Goal: Information Seeking & Learning: Compare options

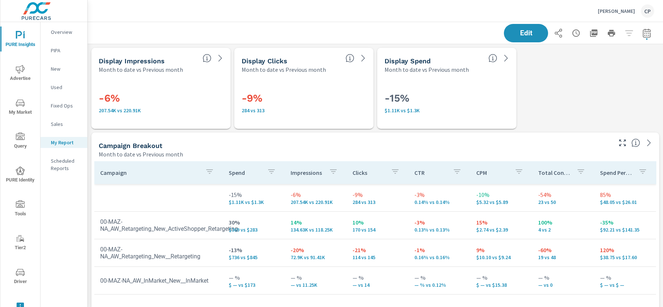
scroll to position [2560, 589]
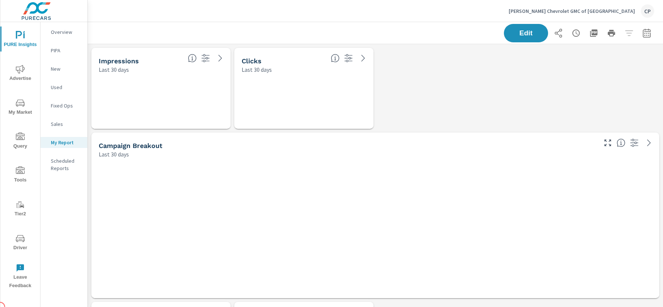
scroll to position [1360, 576]
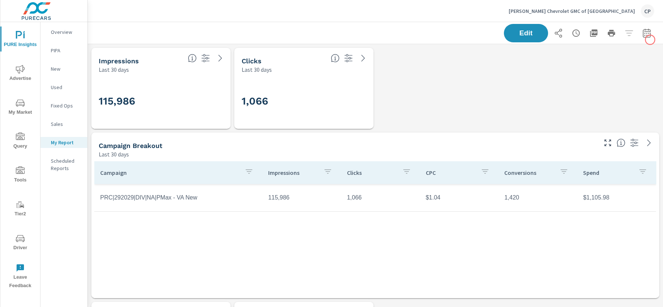
click at [650, 40] on div "Edit" at bounding box center [579, 33] width 150 height 18
click at [646, 36] on icon "button" at bounding box center [647, 33] width 9 height 9
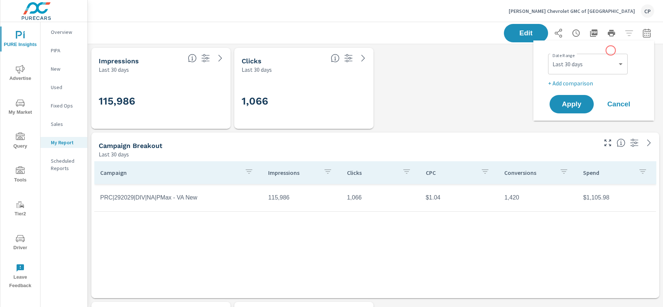
click at [609, 51] on div "Date Range Custom Yesterday Last week Last 7 days Last 14 days Last 30 days Las…" at bounding box center [595, 63] width 94 height 25
click at [607, 63] on select "Custom Yesterday Last week Last 7 days Last 14 days Last 30 days Last 45 days L…" at bounding box center [588, 64] width 74 height 15
click at [551, 57] on select "Custom Yesterday Last week Last 7 days Last 14 days Last 30 days Last 45 days L…" at bounding box center [588, 64] width 74 height 15
select select "Month to date"
click at [578, 73] on div "Custom Yesterday Last week Last 7 days Last 14 days Last 30 days Last 45 days L…" at bounding box center [588, 64] width 80 height 21
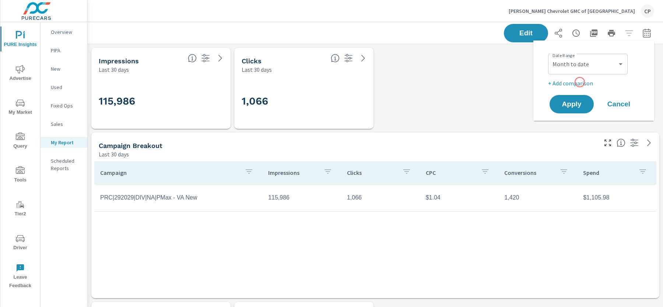
click at [580, 82] on p "+ Add comparison" at bounding box center [595, 83] width 94 height 9
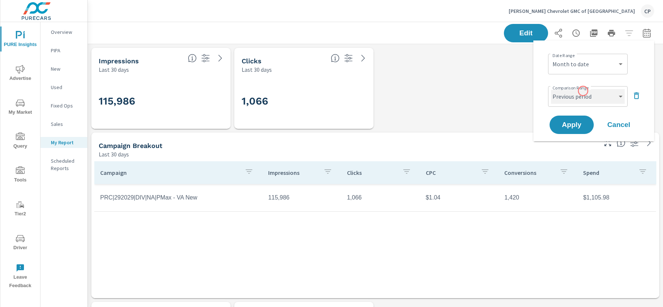
click at [584, 93] on select "Custom Previous period Previous month Previous year" at bounding box center [588, 96] width 74 height 15
click at [551, 89] on select "Custom Previous period Previous month Previous year" at bounding box center [588, 96] width 74 height 15
select select "Previous month"
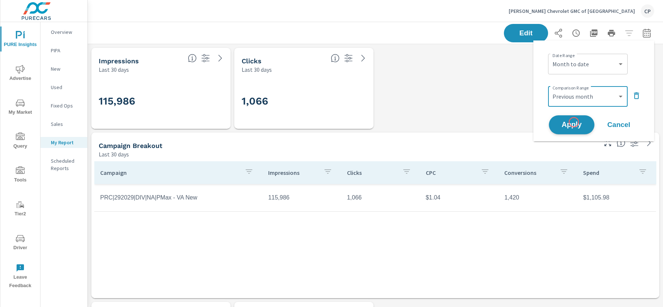
click at [574, 122] on span "Apply" at bounding box center [572, 125] width 30 height 7
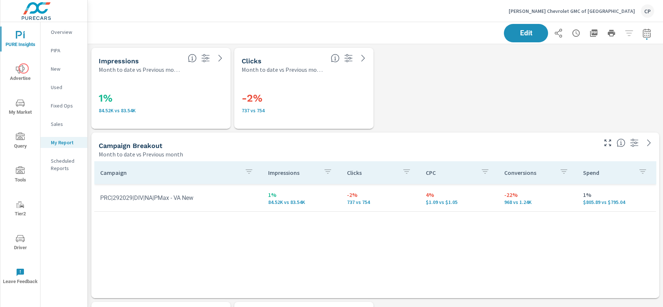
click at [24, 69] on icon "nav menu" at bounding box center [20, 69] width 9 height 9
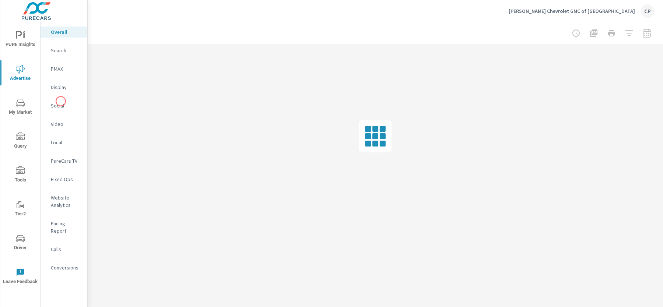
click at [60, 103] on p "Social" at bounding box center [66, 105] width 31 height 7
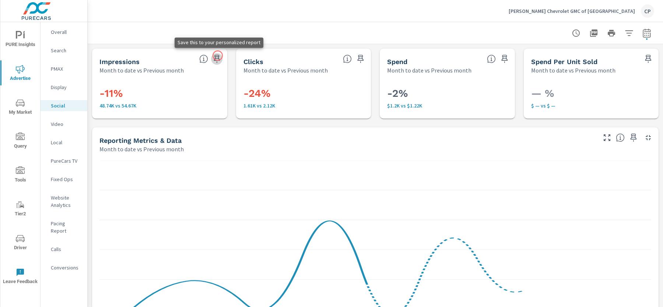
click at [218, 56] on icon "button" at bounding box center [217, 59] width 9 height 9
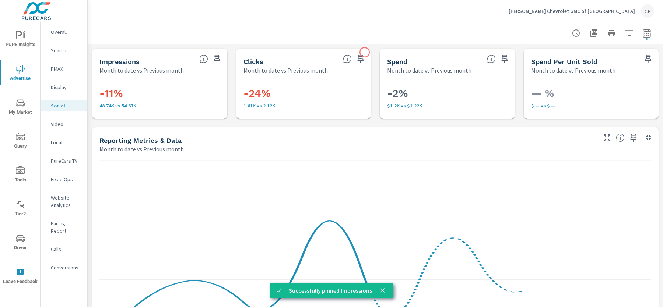
click at [362, 55] on icon "button" at bounding box center [361, 59] width 6 height 8
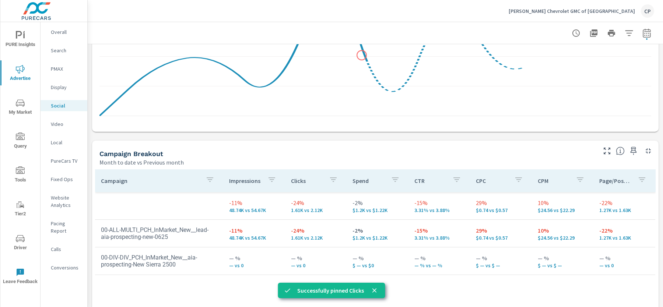
scroll to position [268, 0]
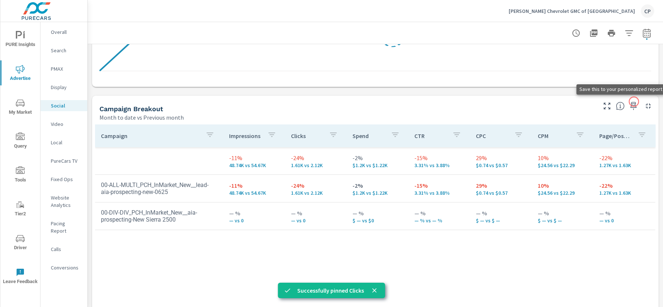
click at [634, 102] on icon "button" at bounding box center [634, 106] width 6 height 8
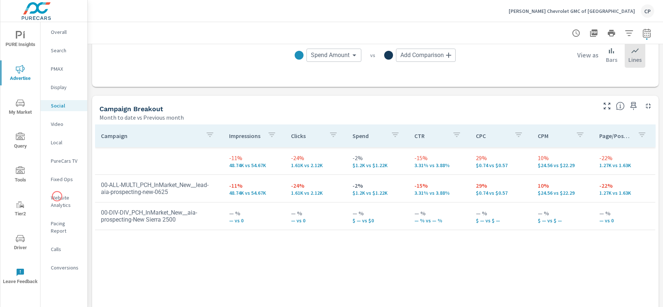
click at [53, 196] on p "Website Analytics" at bounding box center [66, 201] width 31 height 15
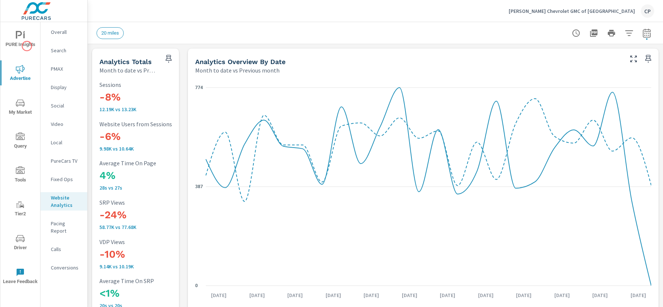
click at [27, 45] on span "PURE Insights" at bounding box center [20, 40] width 35 height 18
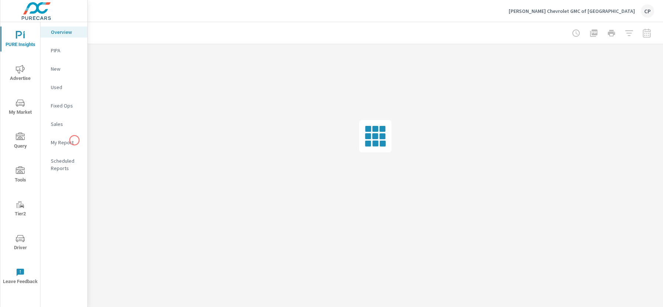
click at [74, 143] on p "My Report" at bounding box center [66, 142] width 31 height 7
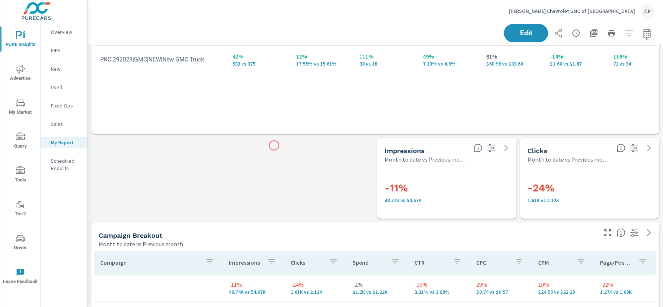
scroll to position [608, 0]
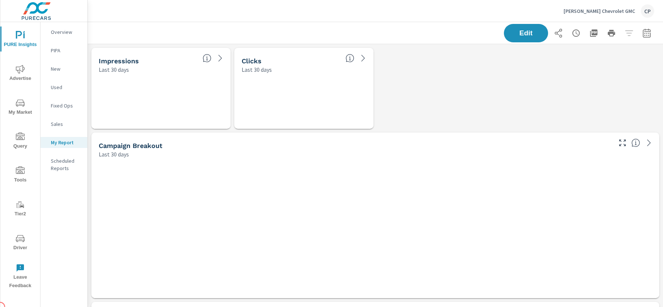
scroll to position [2037, 576]
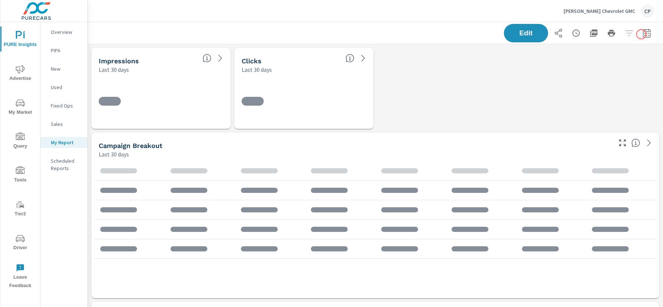
click at [640, 34] on button "button" at bounding box center [647, 33] width 15 height 15
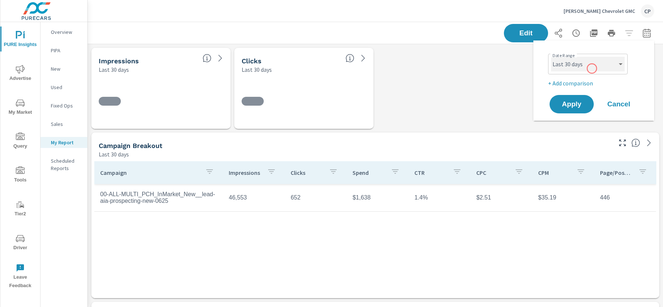
click at [588, 61] on select "Custom Yesterday Last week Last 7 days Last 14 days Last 30 days Last 45 days L…" at bounding box center [588, 64] width 74 height 15
click at [551, 57] on select "Custom Yesterday Last week Last 7 days Last 14 days Last 30 days Last 45 days L…" at bounding box center [588, 64] width 74 height 15
select select "Month to date"
click at [580, 81] on p "+ Add comparison" at bounding box center [595, 83] width 94 height 9
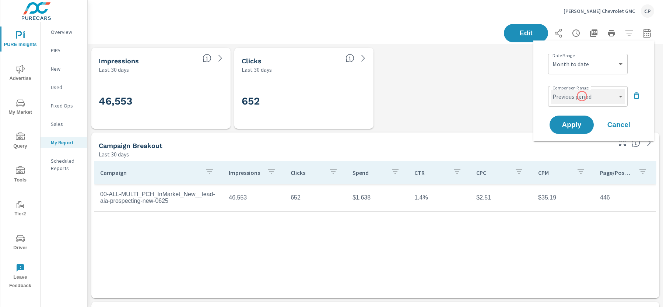
click at [582, 98] on select "Custom Previous period Previous month Previous year" at bounding box center [588, 96] width 74 height 15
click at [551, 89] on select "Custom Previous period Previous month Previous year" at bounding box center [588, 96] width 74 height 15
select select "Previous month"
click at [578, 122] on span "Apply" at bounding box center [572, 125] width 30 height 7
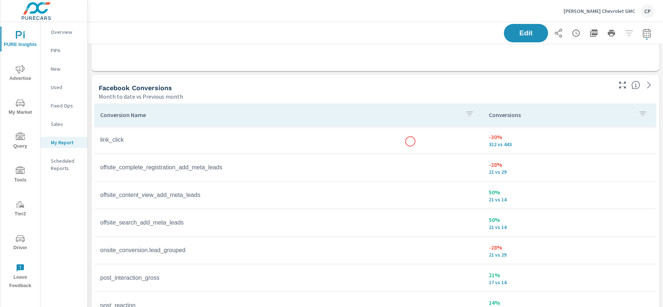
scroll to position [230, 0]
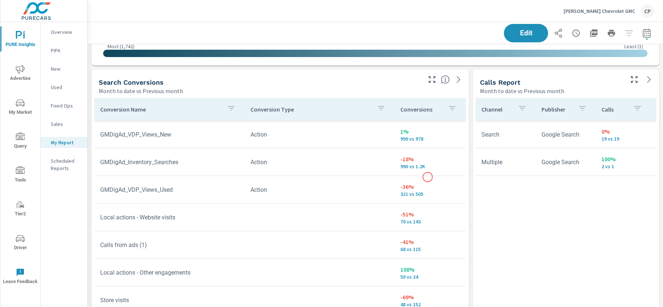
scroll to position [1671, 0]
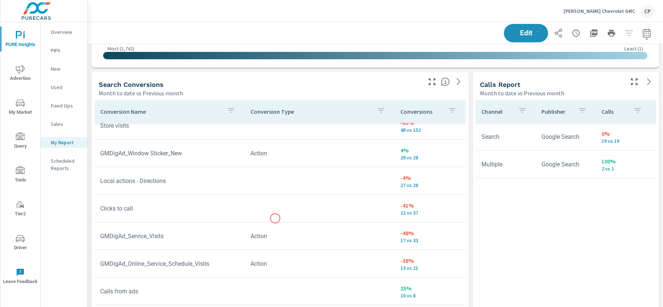
scroll to position [228, 0]
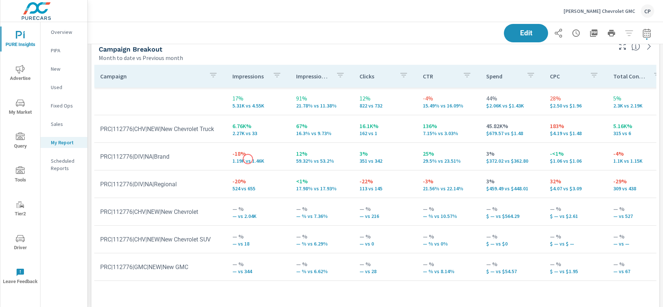
scroll to position [1774, 0]
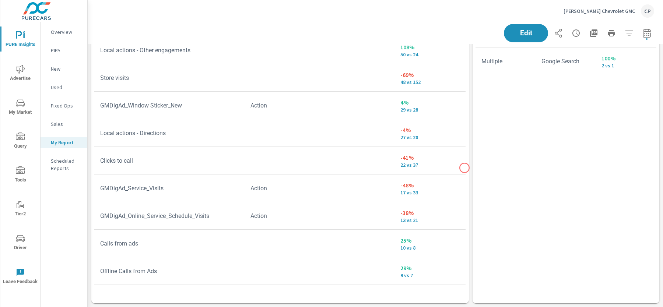
scroll to position [228, 0]
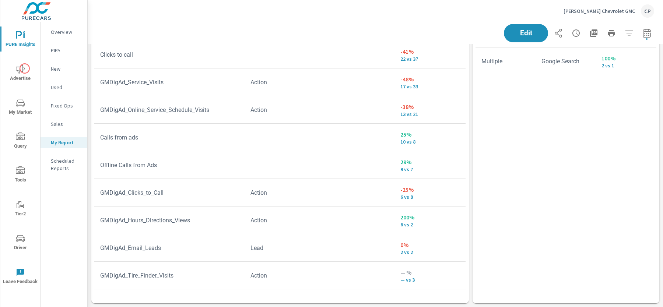
click at [25, 69] on span "Advertise" at bounding box center [20, 74] width 35 height 18
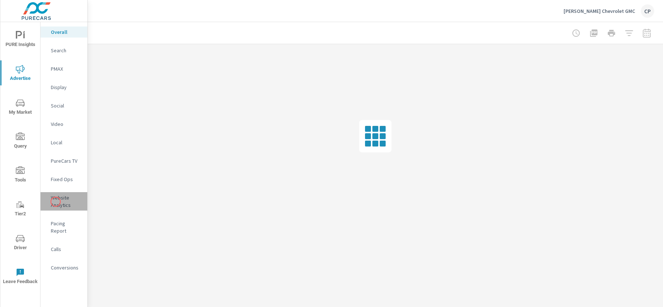
click at [56, 202] on p "Website Analytics" at bounding box center [66, 201] width 31 height 15
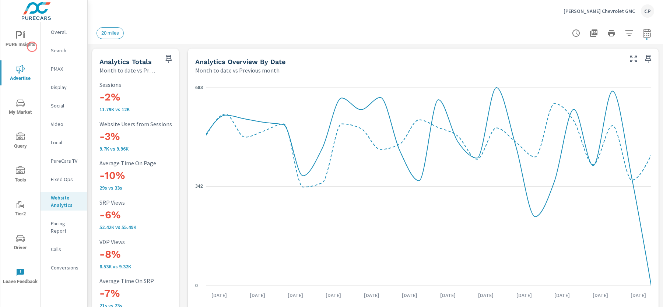
click at [32, 45] on span "PURE Insights" at bounding box center [20, 40] width 35 height 18
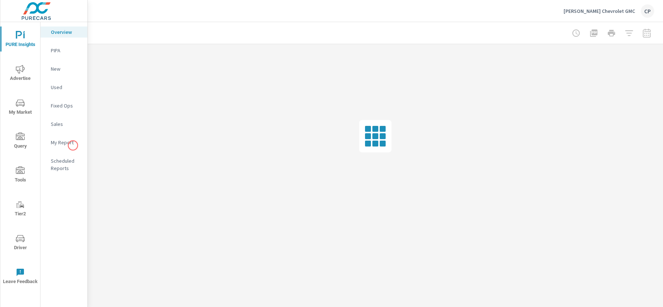
click at [73, 146] on p "My Report" at bounding box center [66, 142] width 31 height 7
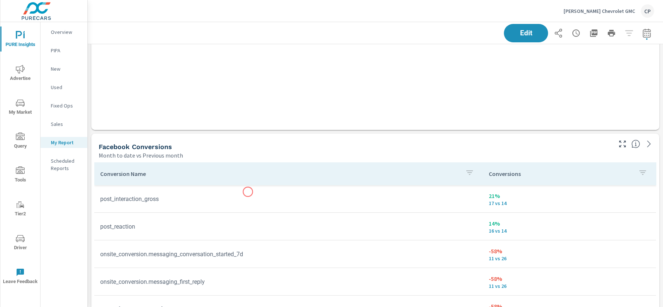
scroll to position [395, 0]
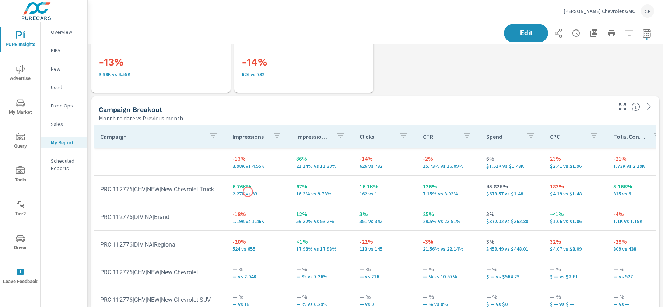
scroll to position [887, 0]
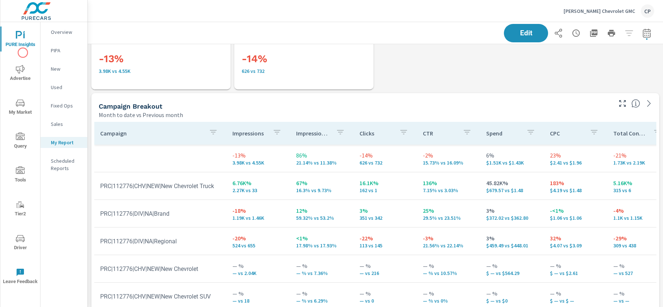
click at [23, 53] on div "PURE Insights Advertise My Market Query Tools Tier2 Driver Leave Feedback" at bounding box center [20, 157] width 40 height 271
click at [19, 67] on icon "nav menu" at bounding box center [20, 69] width 9 height 8
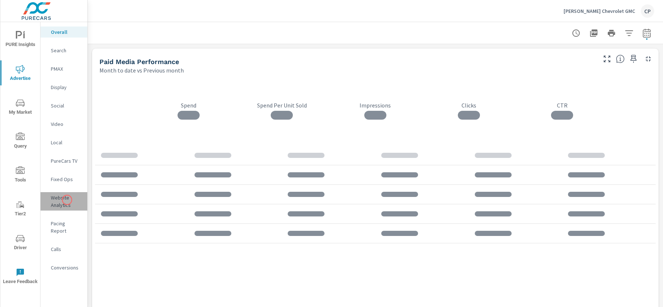
click at [67, 200] on p "Website Analytics" at bounding box center [66, 201] width 31 height 15
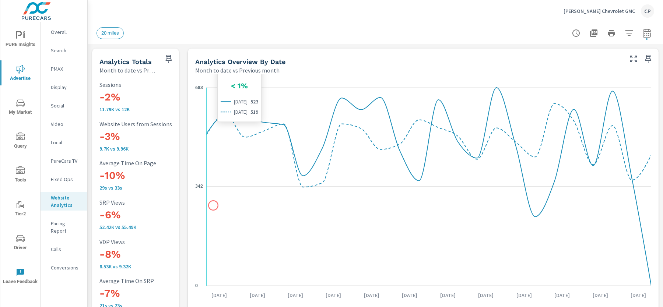
click at [214, 203] on icon "0 342 683" at bounding box center [423, 187] width 456 height 210
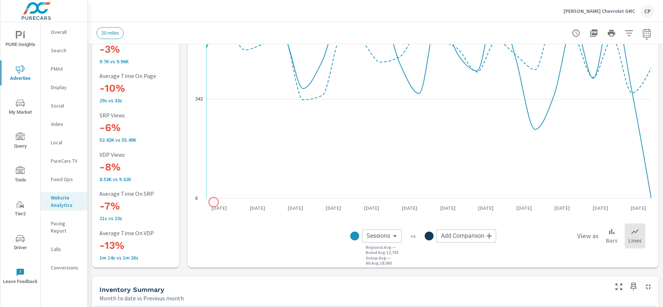
scroll to position [105, 0]
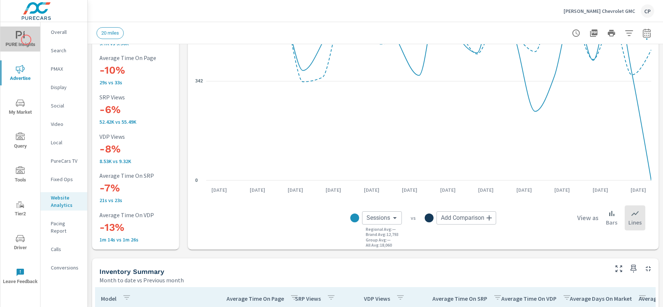
click at [26, 40] on span "PURE Insights" at bounding box center [20, 40] width 35 height 18
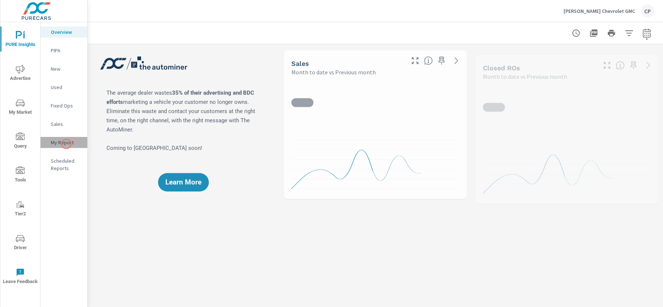
click at [66, 144] on p "My Report" at bounding box center [66, 142] width 31 height 7
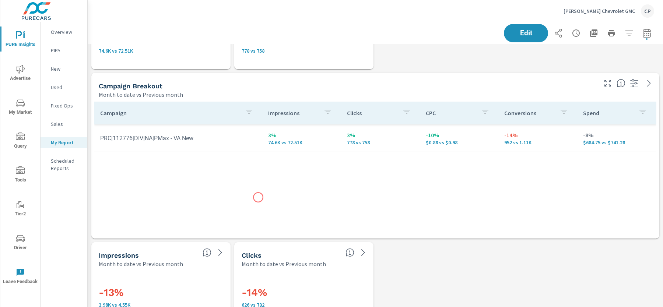
scroll to position [655, 0]
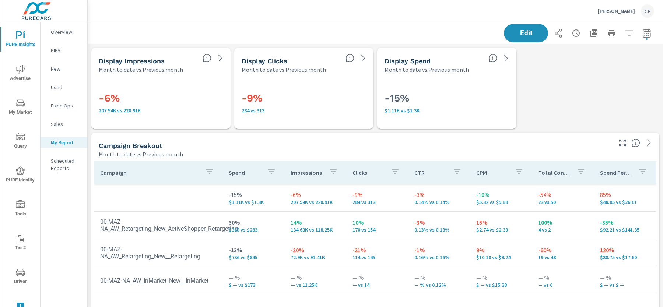
scroll to position [2560, 589]
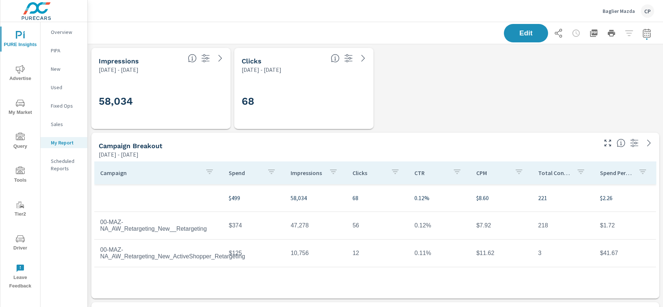
scroll to position [3055, 569]
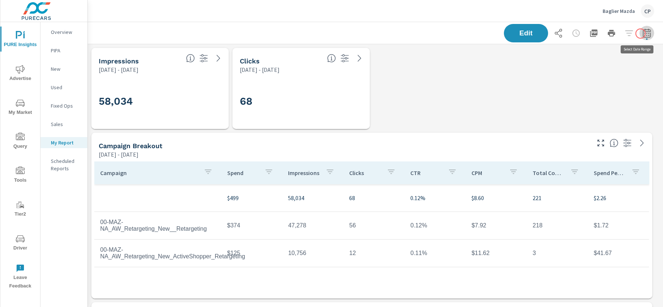
click at [643, 34] on icon "button" at bounding box center [647, 33] width 9 height 9
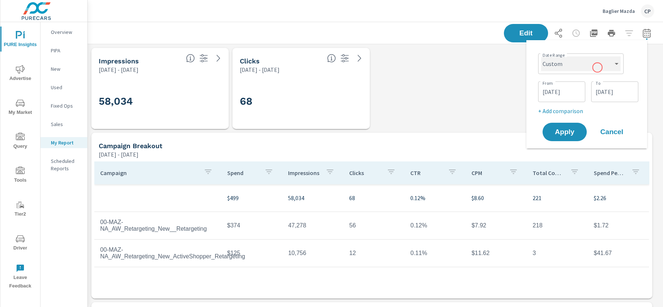
click at [598, 67] on select "Custom Yesterday Last week Last 7 days Last 14 days Last 30 days Last 45 days L…" at bounding box center [581, 63] width 80 height 15
click at [541, 56] on select "Custom Yesterday Last week Last 7 days Last 14 days Last 30 days Last 45 days L…" at bounding box center [581, 63] width 80 height 15
select select "Last month"
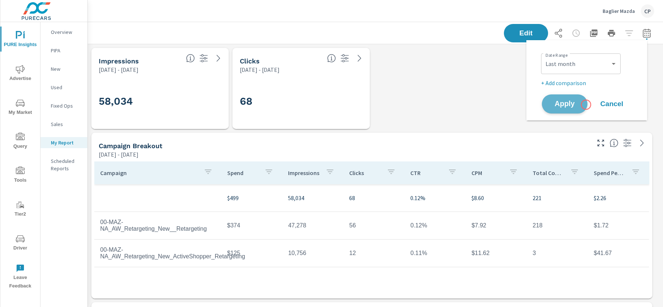
click at [586, 104] on button "Apply" at bounding box center [565, 103] width 46 height 19
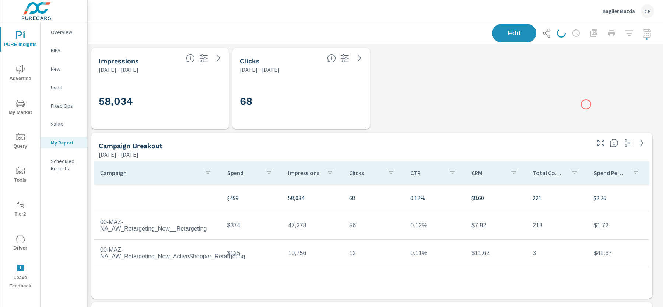
scroll to position [3055, 569]
click at [643, 36] on icon "button" at bounding box center [647, 33] width 9 height 9
select select "Last month"
click at [643, 36] on icon "button" at bounding box center [647, 33] width 9 height 9
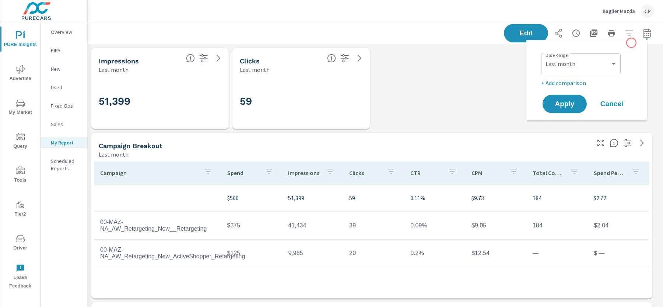
scroll to position [3055, 569]
click at [616, 63] on select "Custom Yesterday Last week Last 7 days Last 14 days Last 30 days Last 45 days L…" at bounding box center [581, 63] width 74 height 15
click at [569, 67] on select "Custom Yesterday Last week Last 7 days Last 14 days Last 30 days Last 45 days L…" at bounding box center [581, 63] width 74 height 15
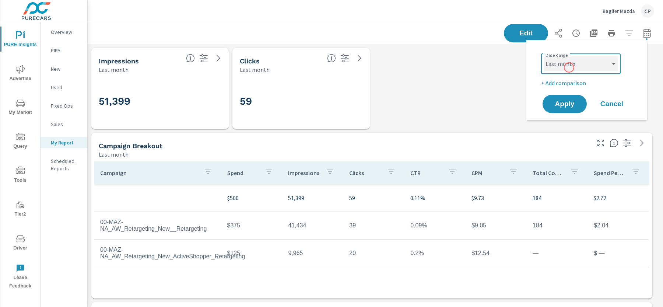
click at [544, 56] on select "Custom Yesterday Last week Last 7 days Last 14 days Last 30 days Last 45 days L…" at bounding box center [581, 63] width 74 height 15
select select "Last 45 days"
click at [568, 112] on button "Apply" at bounding box center [565, 103] width 46 height 19
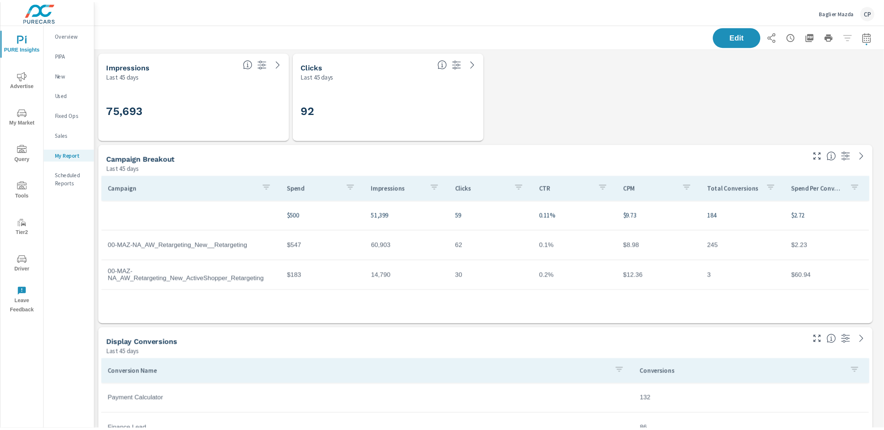
scroll to position [3055, 790]
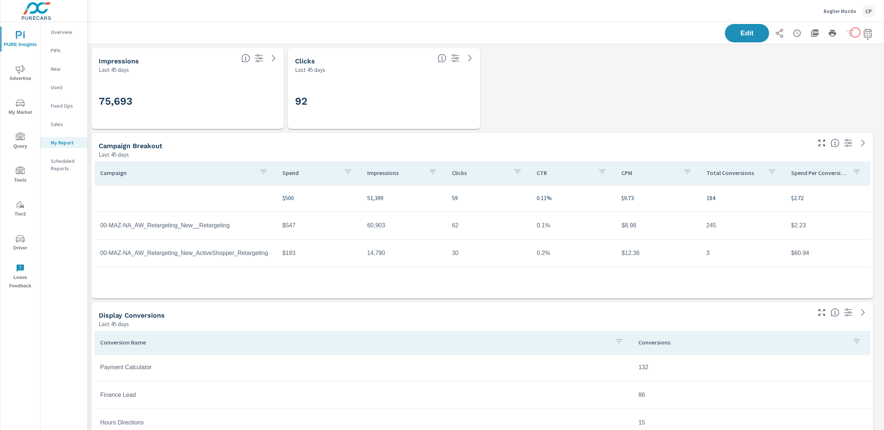
click at [663, 32] on button "button" at bounding box center [868, 33] width 15 height 15
select select "Last 45 days"
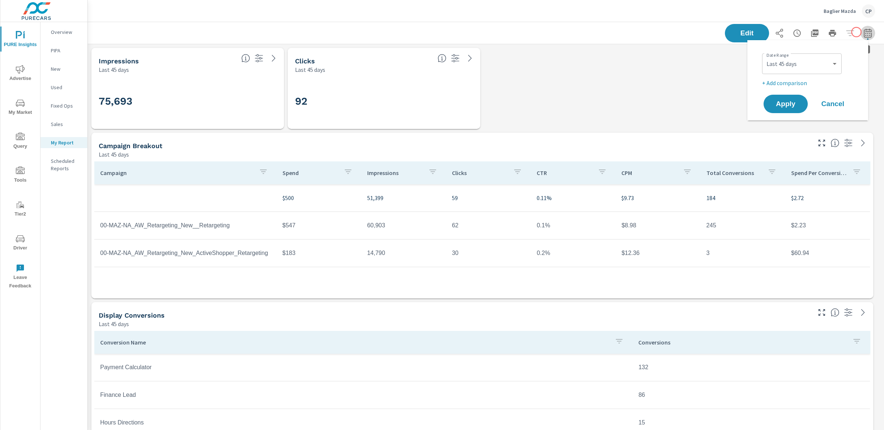
click at [663, 32] on icon "button" at bounding box center [868, 33] width 9 height 9
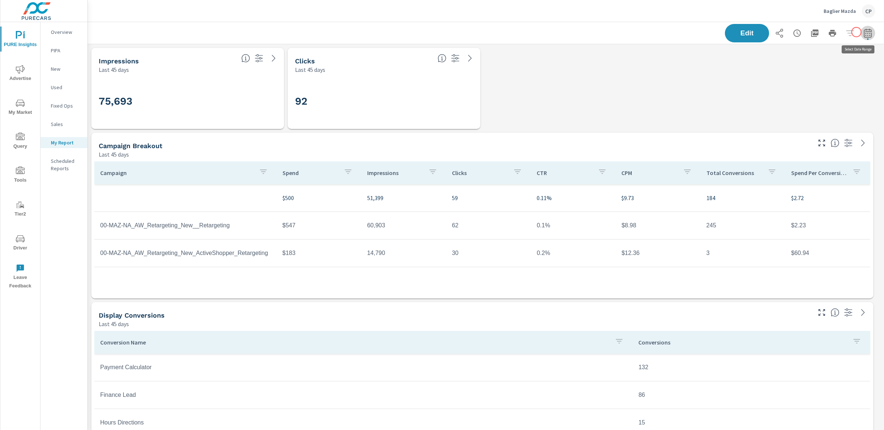
click at [663, 32] on icon "button" at bounding box center [868, 33] width 9 height 9
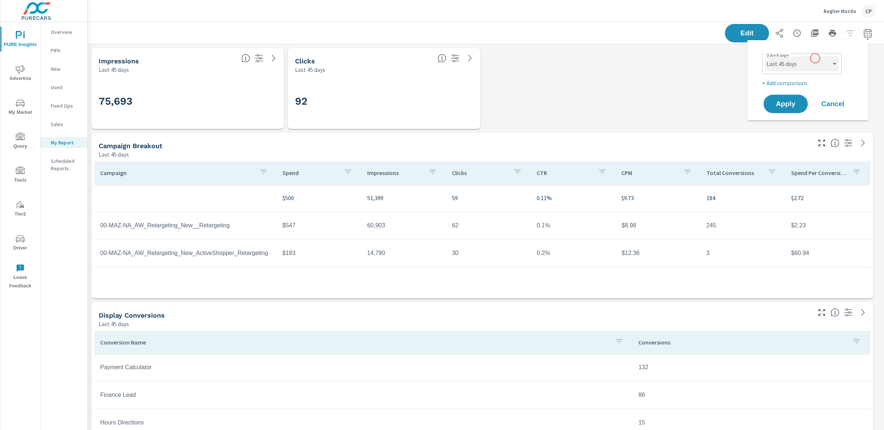
click at [663, 66] on select "Custom [DATE] Last week Last 7 days Last 14 days Last 30 days Last 45 days Last…" at bounding box center [802, 63] width 74 height 15
click at [663, 56] on select "Custom [DATE] Last week Last 7 days Last 14 days Last 30 days Last 45 days Last…" at bounding box center [802, 63] width 74 height 15
select select "Month to date"
click at [663, 105] on span "Apply" at bounding box center [786, 104] width 30 height 7
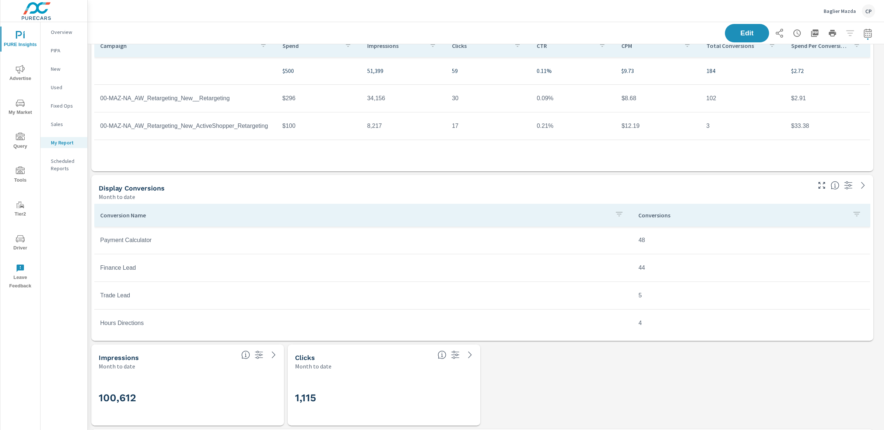
scroll to position [130, 0]
drag, startPoint x: 644, startPoint y: 263, endPoint x: 634, endPoint y: 263, distance: 10.3
click at [634, 263] on td "44" at bounding box center [752, 265] width 238 height 18
drag, startPoint x: 632, startPoint y: 297, endPoint x: 636, endPoint y: 297, distance: 4.1
click at [636, 297] on td "5" at bounding box center [752, 292] width 238 height 18
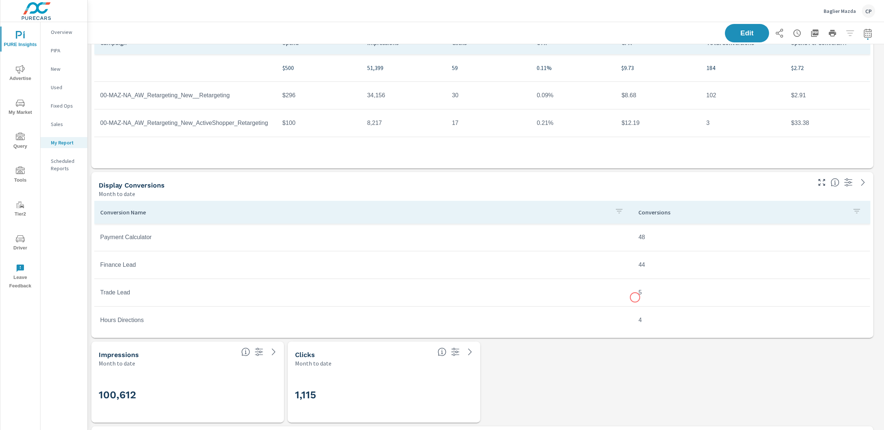
drag, startPoint x: 645, startPoint y: 297, endPoint x: 635, endPoint y: 297, distance: 10.3
click at [635, 297] on td "5" at bounding box center [752, 292] width 238 height 18
drag, startPoint x: 632, startPoint y: 292, endPoint x: 639, endPoint y: 292, distance: 6.6
click at [638, 292] on td "5" at bounding box center [752, 292] width 238 height 18
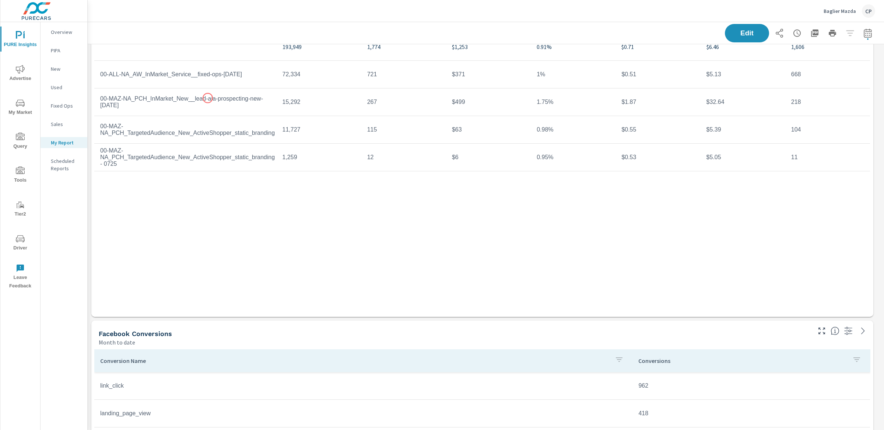
scroll to position [573, 0]
drag, startPoint x: 197, startPoint y: 99, endPoint x: 272, endPoint y: 109, distance: 75.7
click at [272, 108] on td "00-MAZ-NA_PCH_InMarket_New__lead-aia-prospecting-new-[DATE]" at bounding box center [185, 103] width 182 height 25
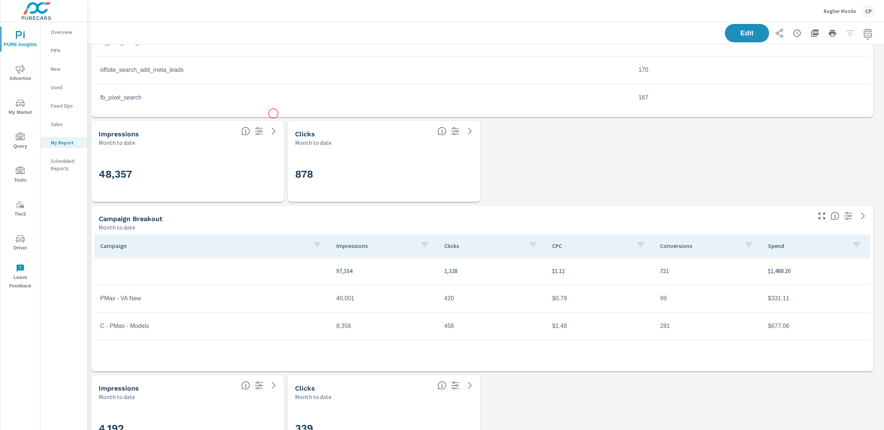
scroll to position [914, 0]
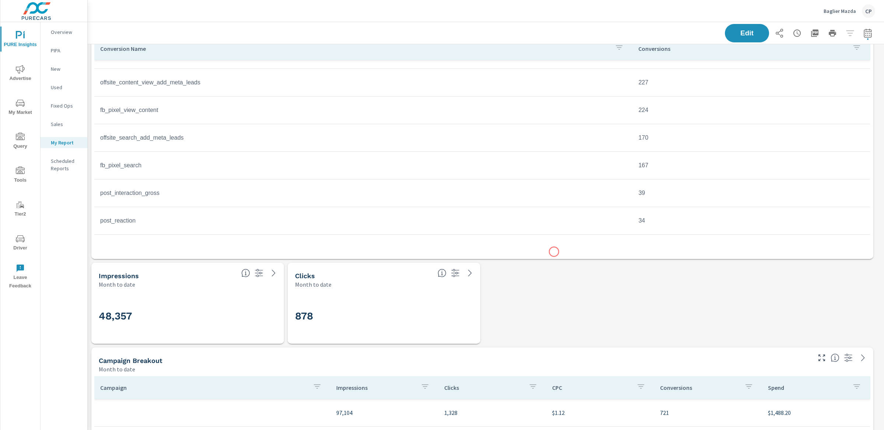
scroll to position [872, 0]
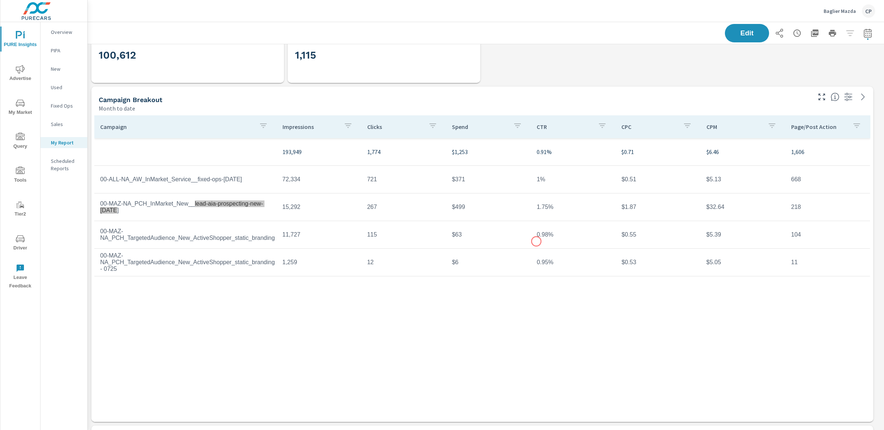
scroll to position [470, 0]
click at [238, 204] on td "00-MAZ-NA_PCH_InMarket_New__lead-aia-prospecting-new-[DATE]" at bounding box center [185, 206] width 182 height 25
drag, startPoint x: 210, startPoint y: 202, endPoint x: 250, endPoint y: 211, distance: 40.8
click at [250, 211] on td "00-MAZ-NA_PCH_InMarket_New__lead-aia-prospecting-new-[DATE]" at bounding box center [185, 206] width 182 height 25
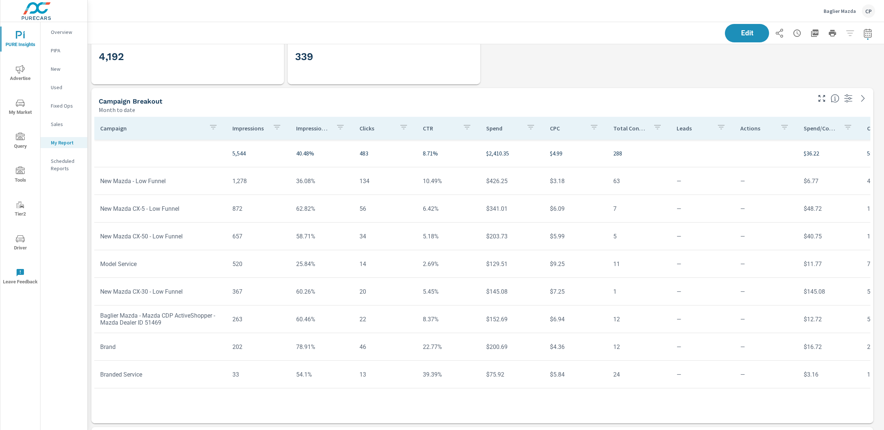
scroll to position [1410, 0]
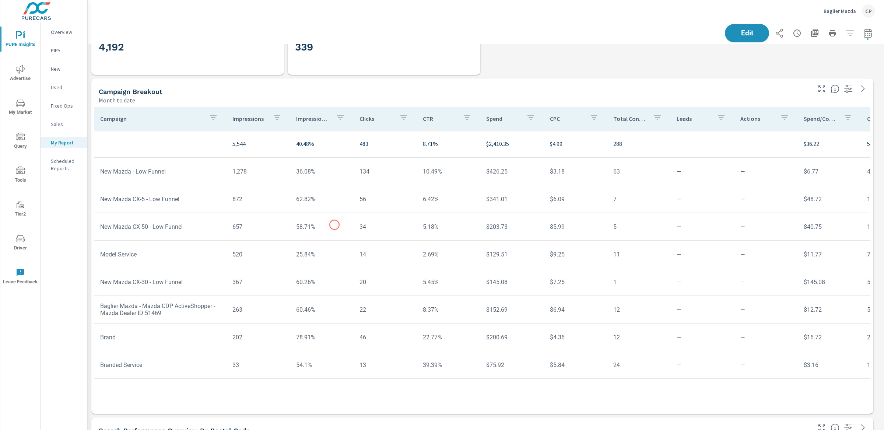
click at [335, 225] on td "58.71%" at bounding box center [321, 226] width 63 height 19
drag, startPoint x: 294, startPoint y: 280, endPoint x: 314, endPoint y: 282, distance: 20.4
click at [314, 282] on td "60.26%" at bounding box center [321, 282] width 63 height 19
click at [311, 285] on td "60.26%" at bounding box center [321, 282] width 63 height 19
drag, startPoint x: 289, startPoint y: 317, endPoint x: 298, endPoint y: 317, distance: 9.2
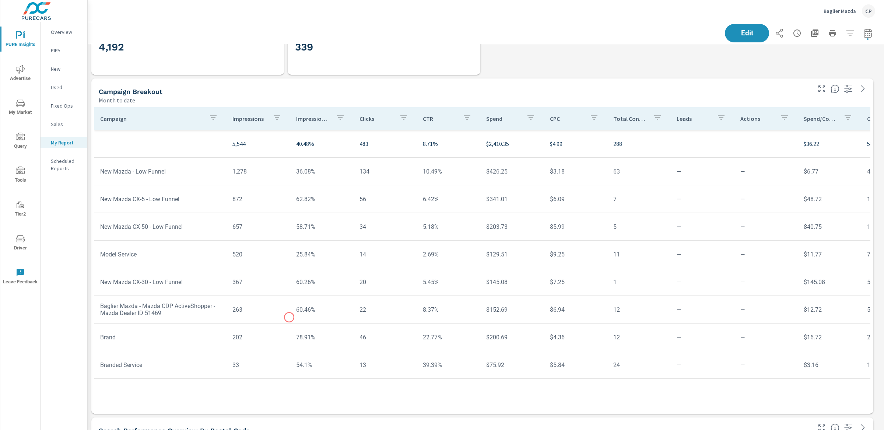
click at [298, 307] on td "60.46%" at bounding box center [321, 309] width 63 height 19
drag, startPoint x: 568, startPoint y: 197, endPoint x: 540, endPoint y: 199, distance: 28.4
click at [544, 198] on td "$6.09" at bounding box center [575, 199] width 63 height 19
drag, startPoint x: 565, startPoint y: 225, endPoint x: 539, endPoint y: 225, distance: 26.5
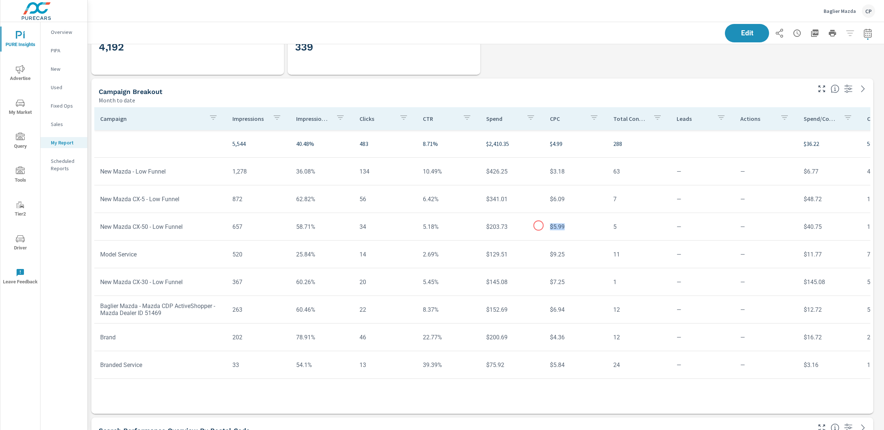
click at [544, 225] on td "$5.99" at bounding box center [575, 226] width 63 height 19
click at [554, 151] on td "$4.99" at bounding box center [575, 143] width 63 height 21
click at [554, 148] on td "$4.99" at bounding box center [575, 143] width 63 height 21
click at [554, 147] on p "$4.99" at bounding box center [576, 143] width 52 height 9
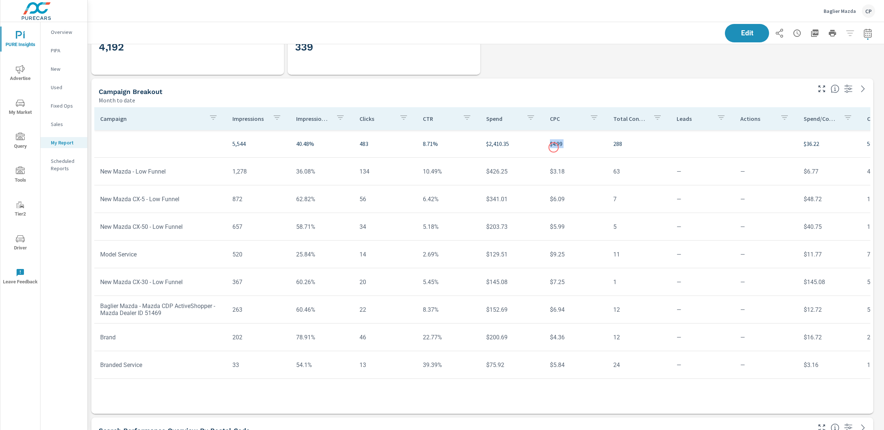
click at [554, 147] on p "$4.99" at bounding box center [576, 143] width 52 height 9
drag, startPoint x: 540, startPoint y: 283, endPoint x: 589, endPoint y: 284, distance: 49.0
click at [589, 283] on td "$7.25" at bounding box center [575, 282] width 63 height 19
click at [549, 273] on td "$7.25" at bounding box center [575, 282] width 63 height 19
click at [547, 254] on td "$9.25" at bounding box center [575, 254] width 63 height 19
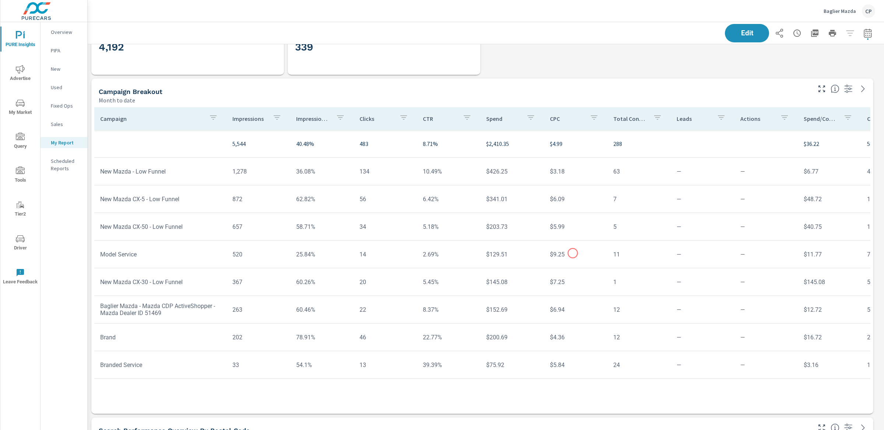
click at [573, 253] on td "$9.25" at bounding box center [575, 254] width 63 height 19
drag, startPoint x: 485, startPoint y: 141, endPoint x: 511, endPoint y: 141, distance: 26.2
click at [511, 141] on p "$2,410.35" at bounding box center [512, 143] width 52 height 9
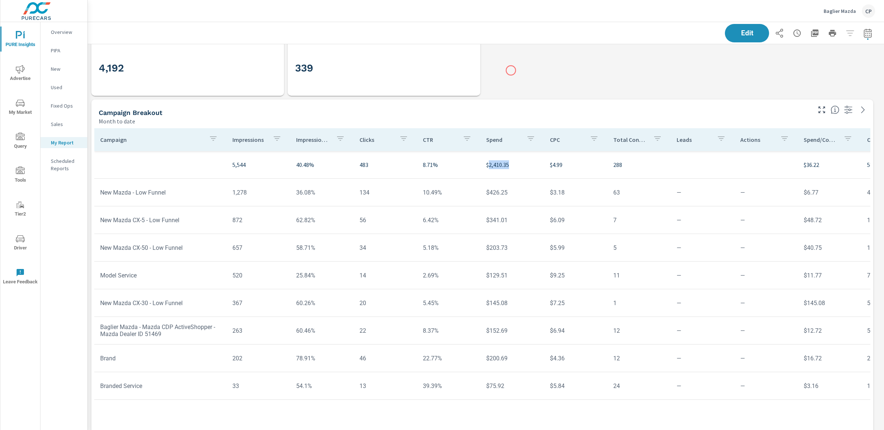
scroll to position [1388, 0]
drag, startPoint x: 293, startPoint y: 360, endPoint x: 312, endPoint y: 361, distance: 19.6
click at [312, 307] on td "78.91%" at bounding box center [321, 359] width 63 height 19
click at [304, 307] on td "78.91%" at bounding box center [321, 359] width 63 height 19
drag, startPoint x: 294, startPoint y: 359, endPoint x: 310, endPoint y: 359, distance: 16.6
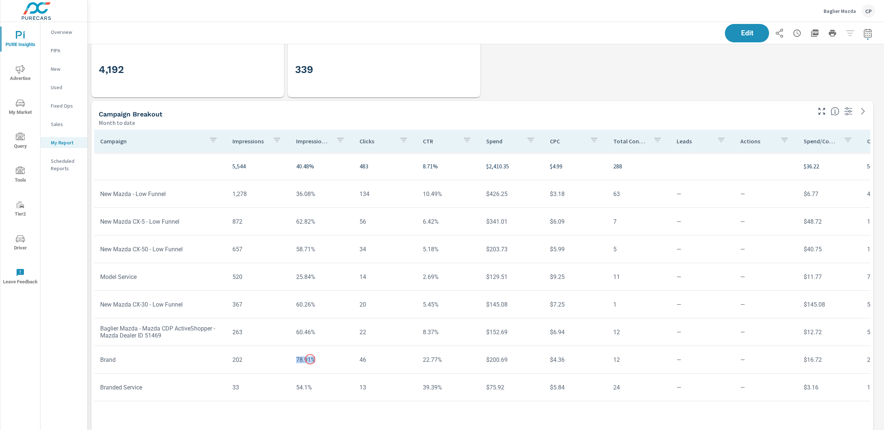
click at [310, 307] on td "78.91%" at bounding box center [321, 359] width 63 height 19
drag, startPoint x: 293, startPoint y: 220, endPoint x: 308, endPoint y: 220, distance: 15.1
click at [308, 220] on td "62.82%" at bounding box center [321, 221] width 63 height 19
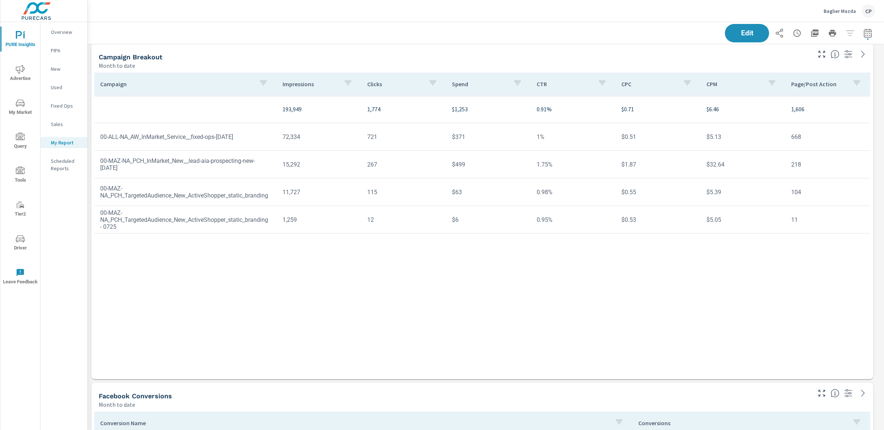
scroll to position [483, 0]
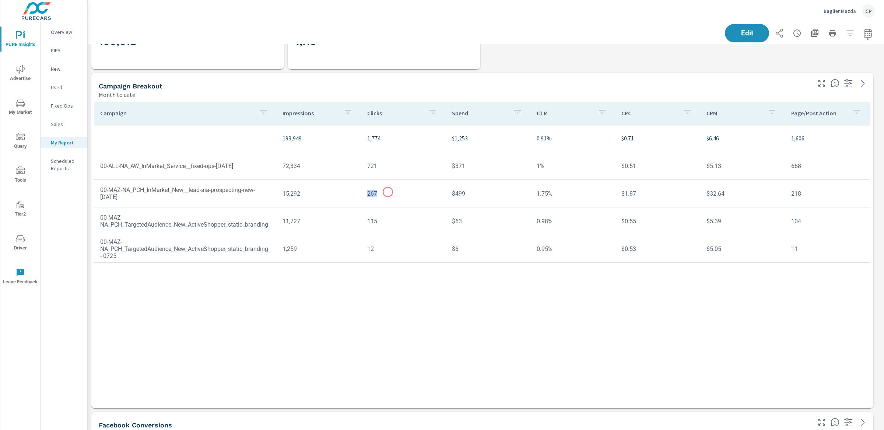
drag, startPoint x: 367, startPoint y: 192, endPoint x: 388, endPoint y: 192, distance: 21.0
click at [388, 192] on td "267" at bounding box center [403, 193] width 85 height 19
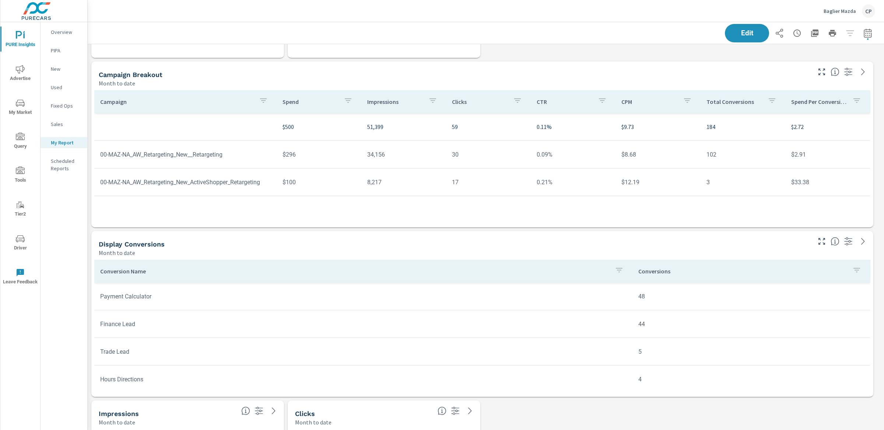
scroll to position [70, 0]
drag, startPoint x: 284, startPoint y: 126, endPoint x: 304, endPoint y: 126, distance: 19.9
click at [304, 126] on p "$500" at bounding box center [319, 127] width 73 height 9
drag, startPoint x: 368, startPoint y: 128, endPoint x: 431, endPoint y: 127, distance: 63.4
click at [431, 127] on p "51,399" at bounding box center [403, 127] width 73 height 9
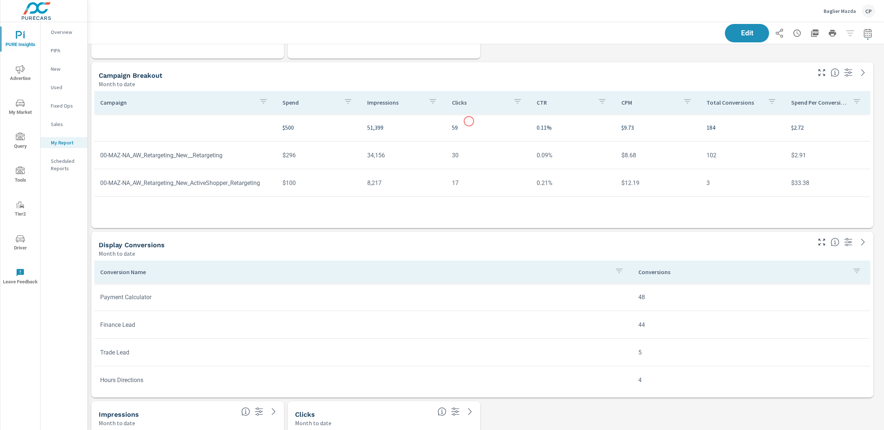
click at [469, 121] on td "59" at bounding box center [488, 127] width 85 height 21
click at [436, 134] on tr "$500 51,399 59 0.11% $9.73 184 $2.72" at bounding box center [482, 128] width 776 height 28
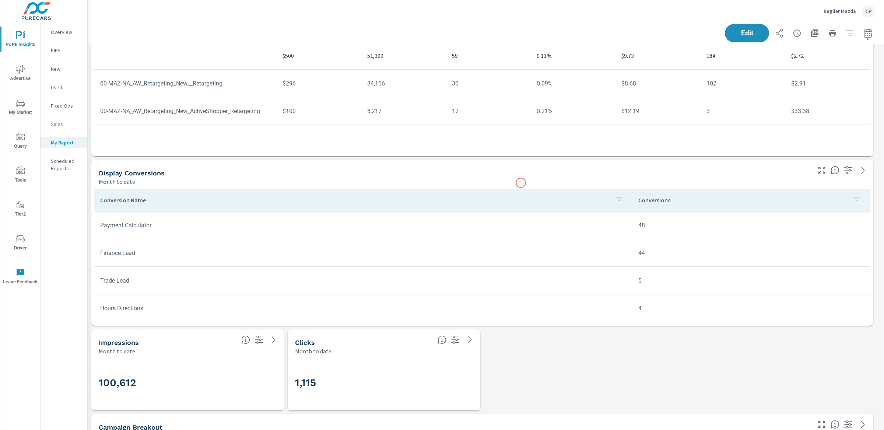
scroll to position [356, 0]
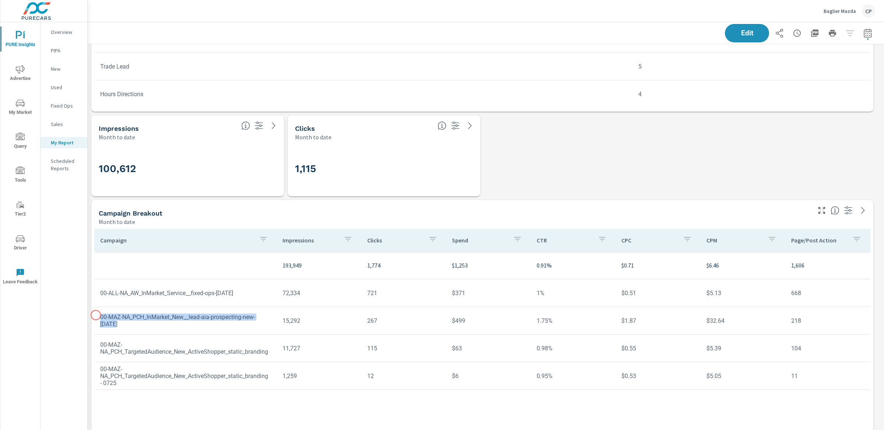
drag, startPoint x: 197, startPoint y: 321, endPoint x: 96, endPoint y: 315, distance: 101.5
click at [96, 307] on td "00-MAZ-NA_PCH_InMarket_New__lead-aia-prospecting-new-[DATE]" at bounding box center [185, 321] width 182 height 26
click at [264, 307] on td "00-MAZ-NA_PCH_InMarket_New__lead-aia-prospecting-new-[DATE]" at bounding box center [185, 321] width 182 height 26
drag, startPoint x: 264, startPoint y: 323, endPoint x: 101, endPoint y: 315, distance: 162.7
click at [101, 307] on td "00-MAZ-NA_PCH_InMarket_New__lead-aia-prospecting-new-[DATE]" at bounding box center [185, 321] width 182 height 26
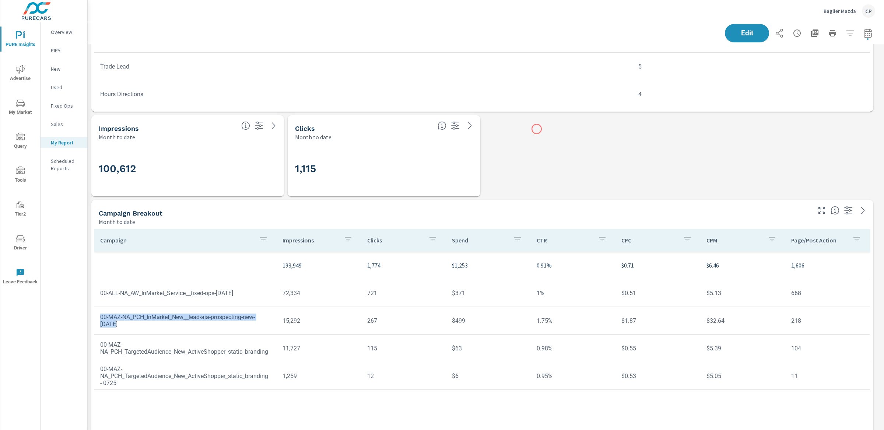
scroll to position [0, 0]
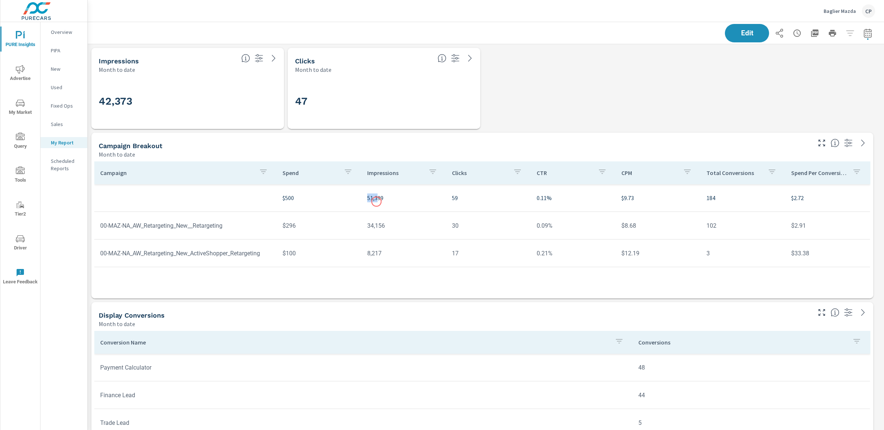
drag, startPoint x: 365, startPoint y: 192, endPoint x: 377, endPoint y: 202, distance: 14.9
click at [377, 202] on td "51,399" at bounding box center [403, 198] width 85 height 21
drag, startPoint x: 447, startPoint y: 198, endPoint x: 466, endPoint y: 198, distance: 19.5
click at [466, 198] on td "59" at bounding box center [488, 198] width 85 height 21
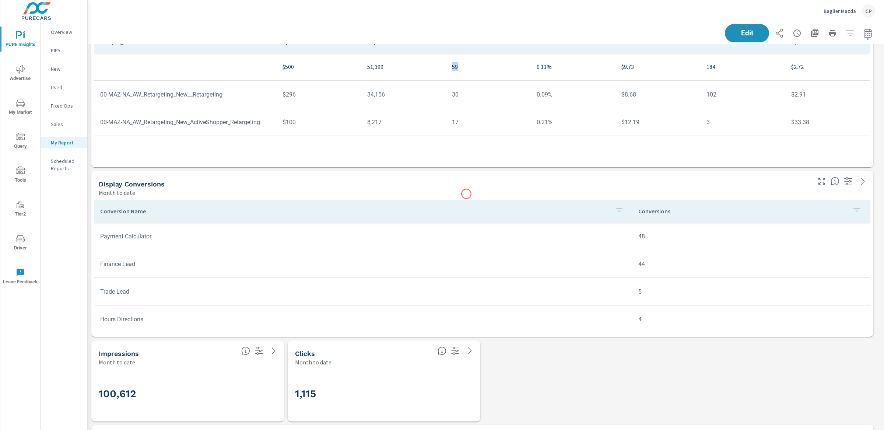
scroll to position [133, 0]
drag, startPoint x: 627, startPoint y: 230, endPoint x: 629, endPoint y: 312, distance: 82.2
click at [629, 307] on tbody "Payment Calculator 48 Finance Lead 44 Trade Lead 5 Hours Directions 4 Service L…" at bounding box center [482, 304] width 776 height 166
click at [636, 307] on td "4" at bounding box center [752, 317] width 238 height 19
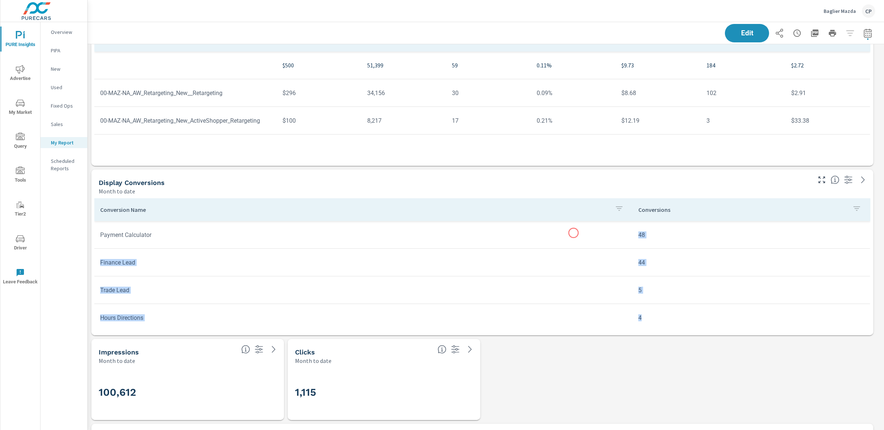
drag, startPoint x: 636, startPoint y: 317, endPoint x: 574, endPoint y: 233, distance: 104.8
click at [574, 233] on tbody "Payment Calculator 48 Finance Lead 44 Trade Lead 5 Hours Directions 4 Service L…" at bounding box center [482, 304] width 776 height 166
click at [574, 233] on td "Payment Calculator" at bounding box center [363, 234] width 538 height 19
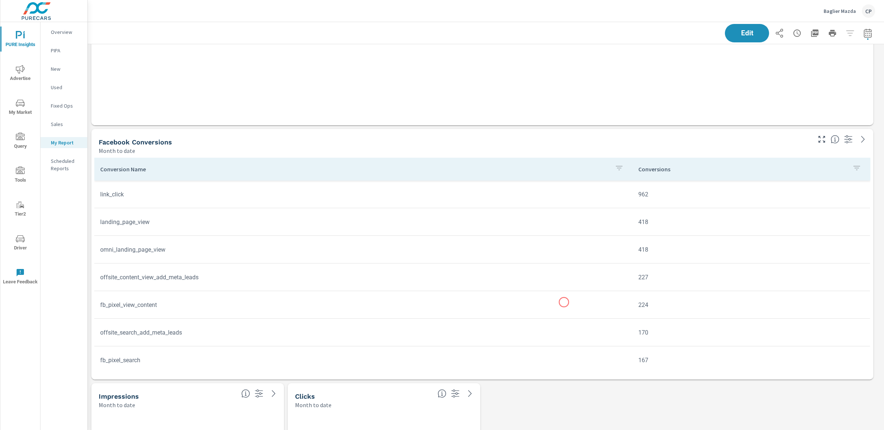
scroll to position [754, 0]
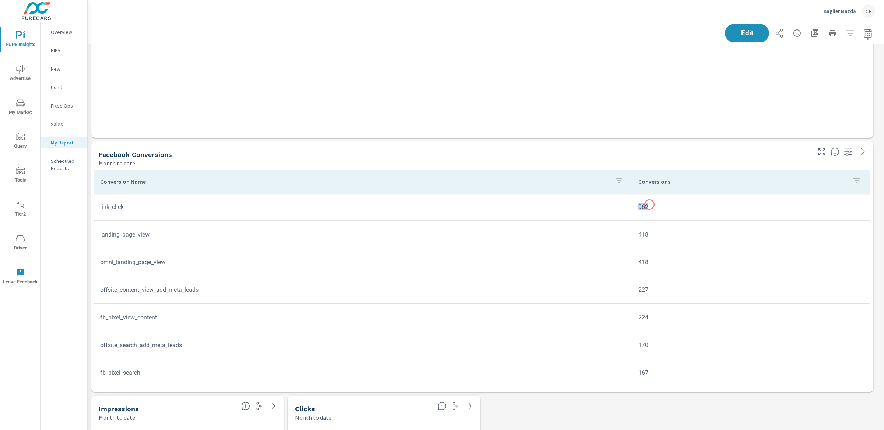
drag, startPoint x: 630, startPoint y: 204, endPoint x: 650, endPoint y: 204, distance: 19.9
click at [650, 204] on td "962" at bounding box center [752, 206] width 238 height 19
drag, startPoint x: 645, startPoint y: 234, endPoint x: 624, endPoint y: 234, distance: 21.4
click at [624, 234] on tr "landing_page_view 418" at bounding box center [482, 235] width 776 height 28
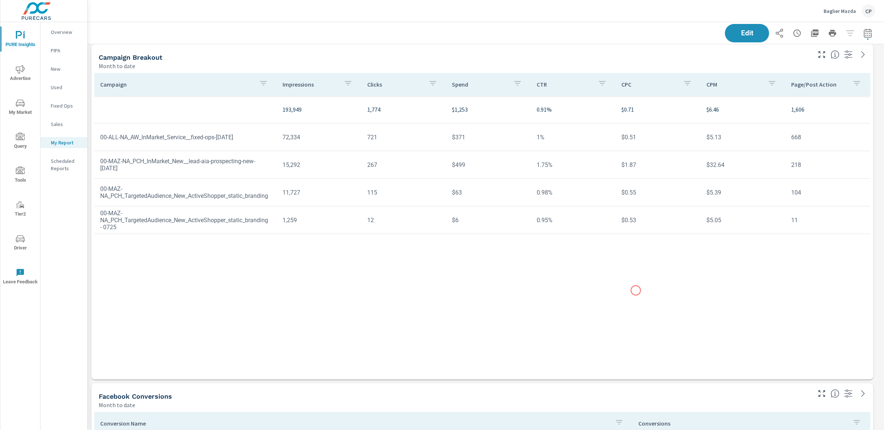
scroll to position [502, 0]
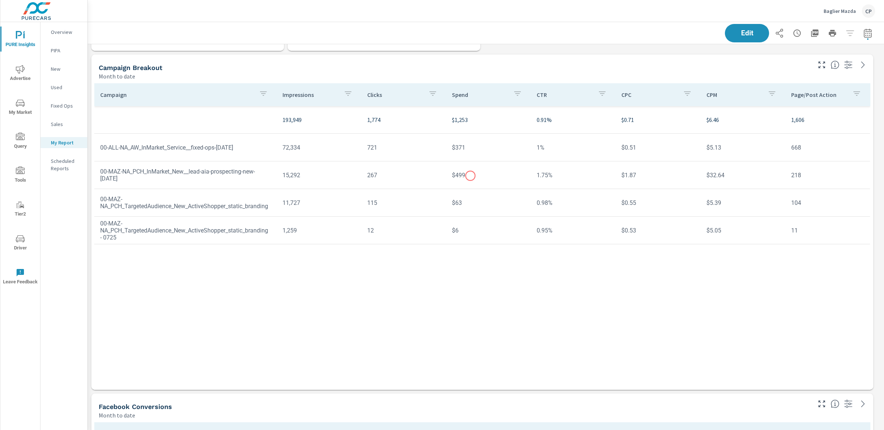
click at [470, 176] on td "$499" at bounding box center [488, 175] width 85 height 19
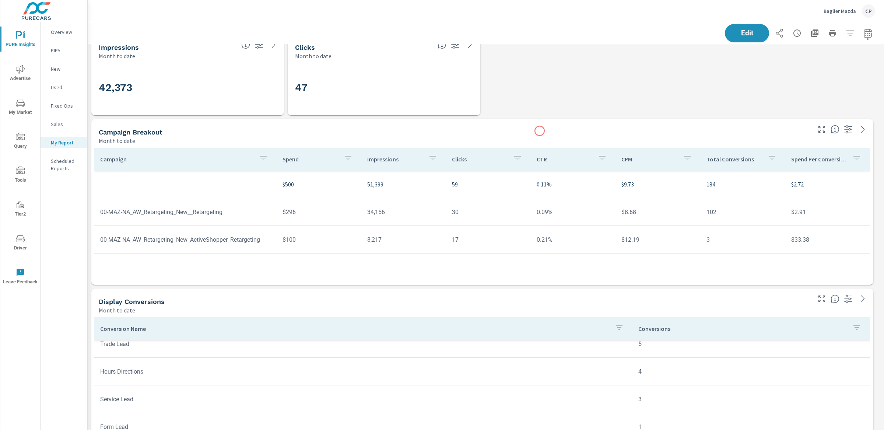
scroll to position [0, 0]
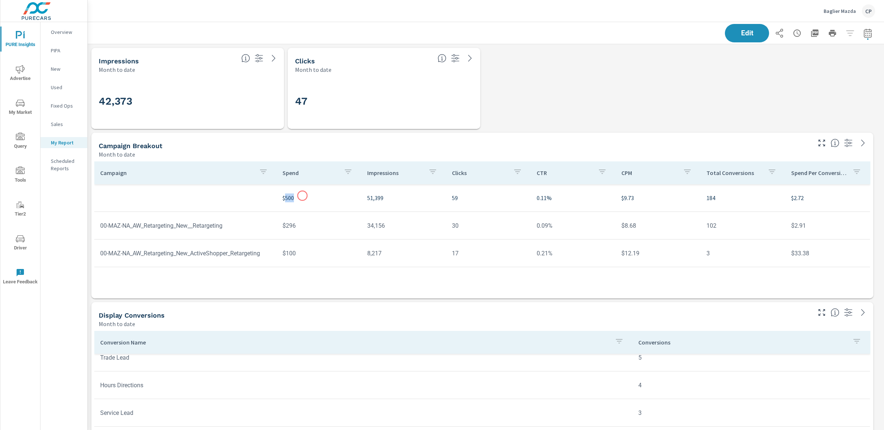
drag, startPoint x: 286, startPoint y: 196, endPoint x: 302, endPoint y: 196, distance: 16.6
click at [302, 196] on p "$500" at bounding box center [319, 197] width 73 height 9
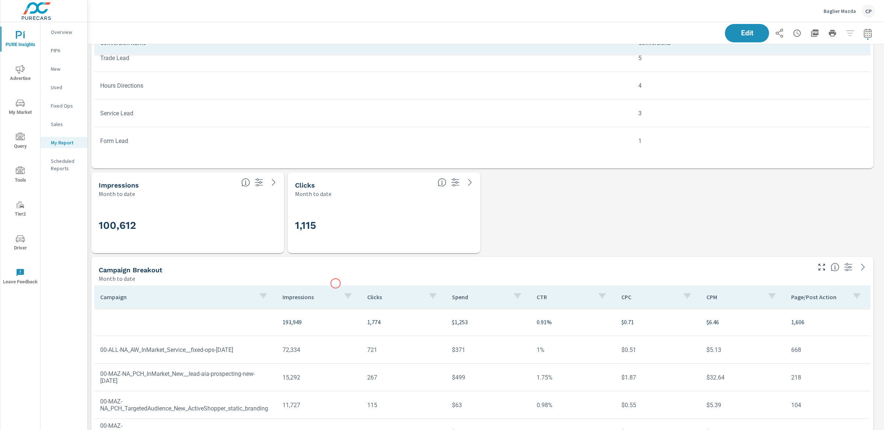
scroll to position [326, 0]
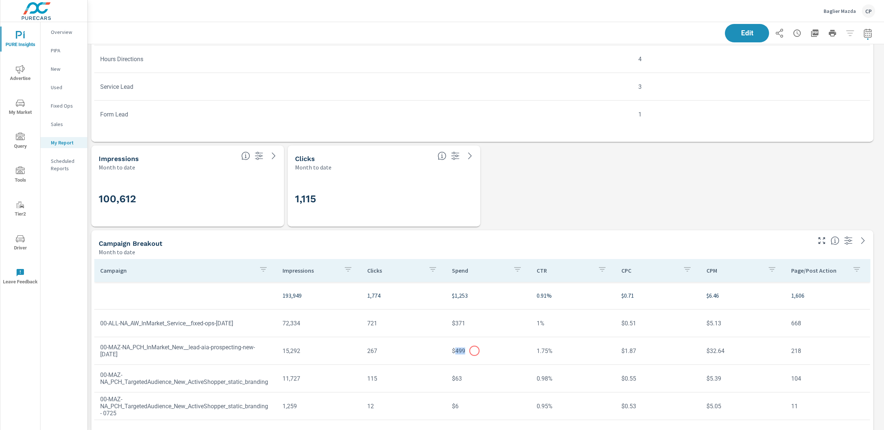
drag, startPoint x: 454, startPoint y: 351, endPoint x: 475, endPoint y: 351, distance: 20.6
click at [475, 307] on td "$499" at bounding box center [488, 351] width 85 height 19
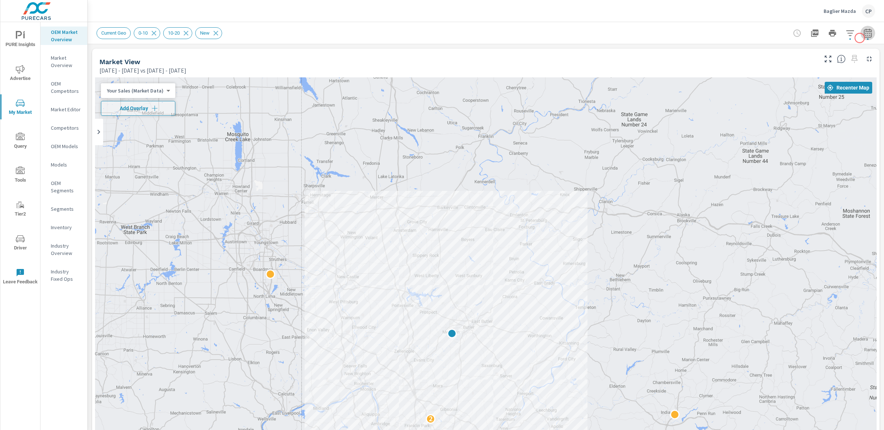
click at [663, 38] on span "button" at bounding box center [867, 38] width 1 height 1
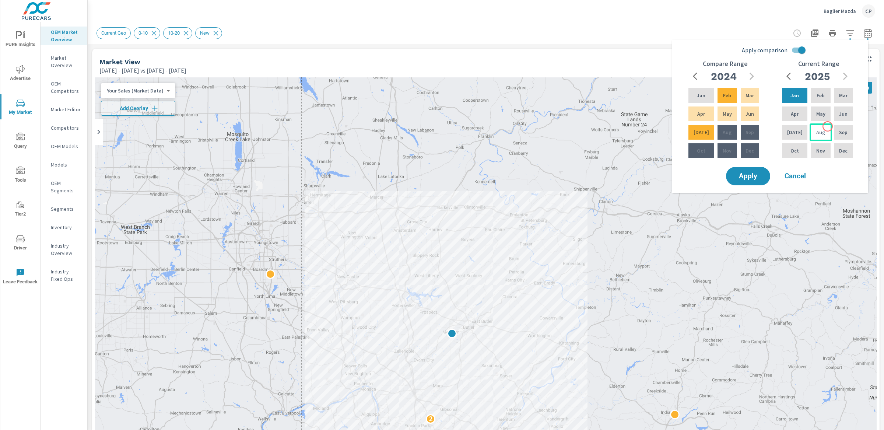
click at [663, 132] on p "Aug" at bounding box center [820, 132] width 9 height 7
click at [663, 110] on p "Apr" at bounding box center [795, 113] width 8 height 7
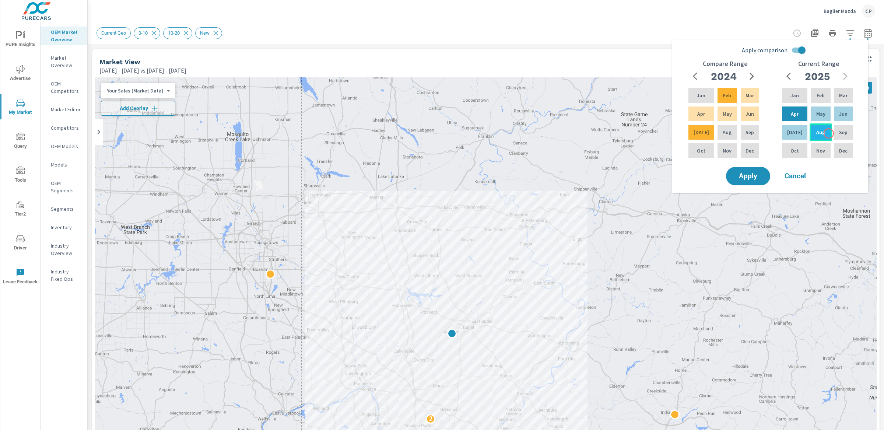
click at [663, 133] on div "Aug" at bounding box center [821, 132] width 22 height 18
click at [663, 97] on div "Jan" at bounding box center [795, 96] width 28 height 18
click at [663, 53] on input "Apply comparison" at bounding box center [802, 50] width 42 height 14
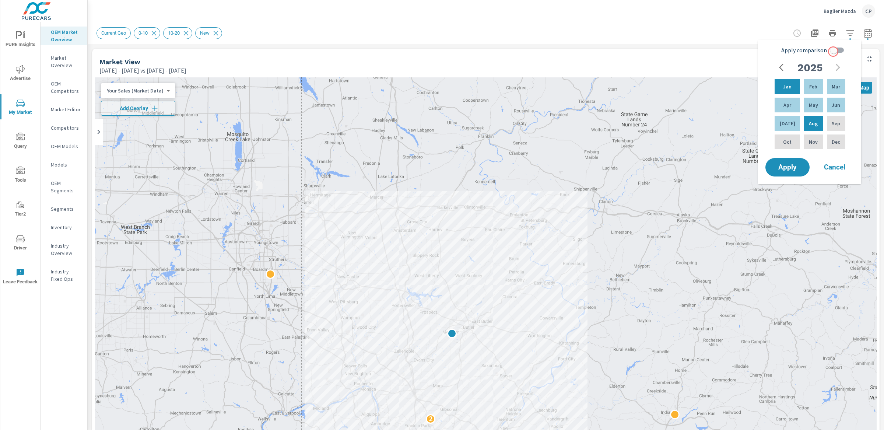
click at [663, 52] on input "Apply comparison" at bounding box center [834, 50] width 42 height 14
checkbox input "true"
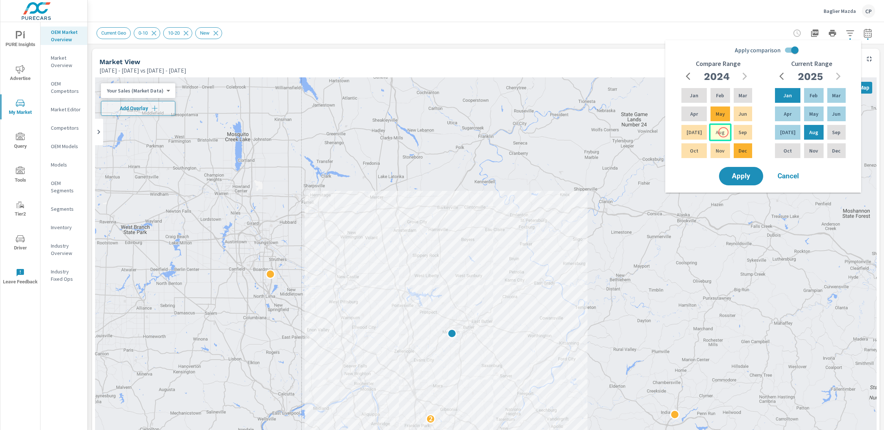
click at [663, 132] on div "Aug" at bounding box center [720, 132] width 22 height 18
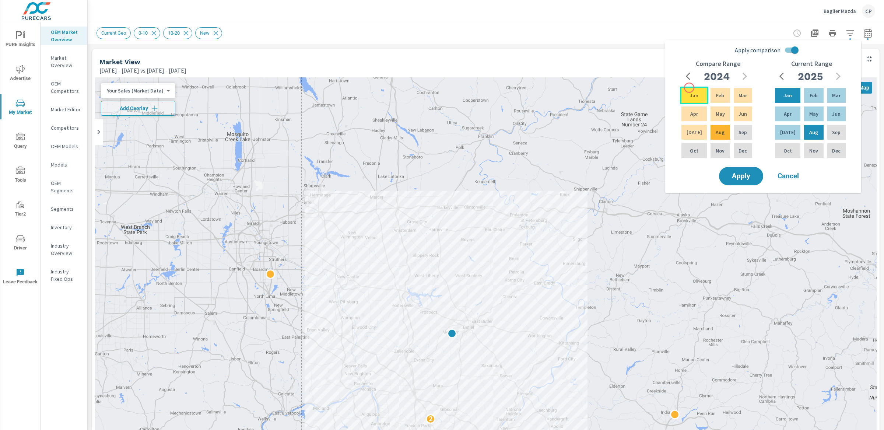
click at [663, 88] on div "Jan" at bounding box center [694, 96] width 28 height 18
click at [663, 168] on button "Apply" at bounding box center [741, 176] width 46 height 19
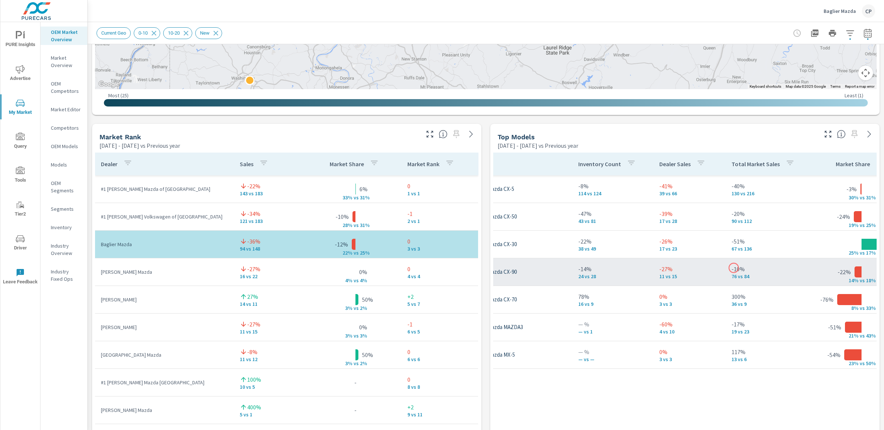
scroll to position [0, 63]
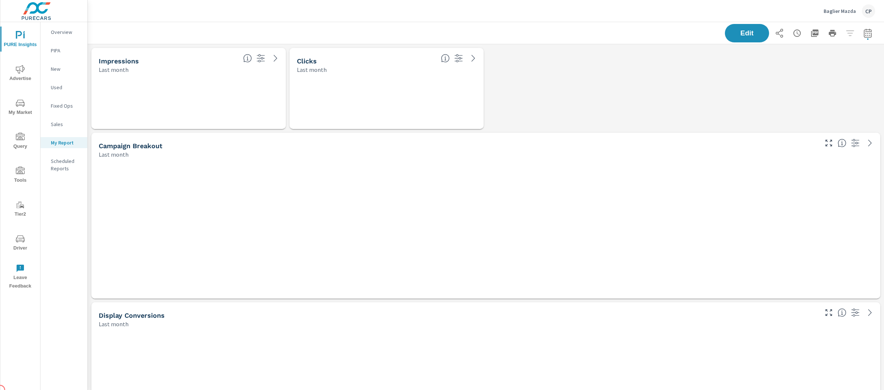
scroll to position [3068, 804]
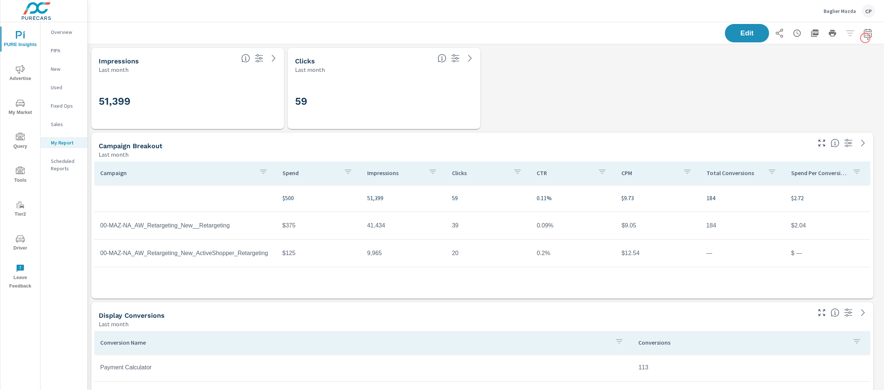
click at [865, 38] on button "button" at bounding box center [868, 33] width 15 height 15
click at [818, 69] on select "Custom Yesterday Last week Last 7 days Last 14 days Last 30 days Last 45 days L…" at bounding box center [802, 63] width 74 height 15
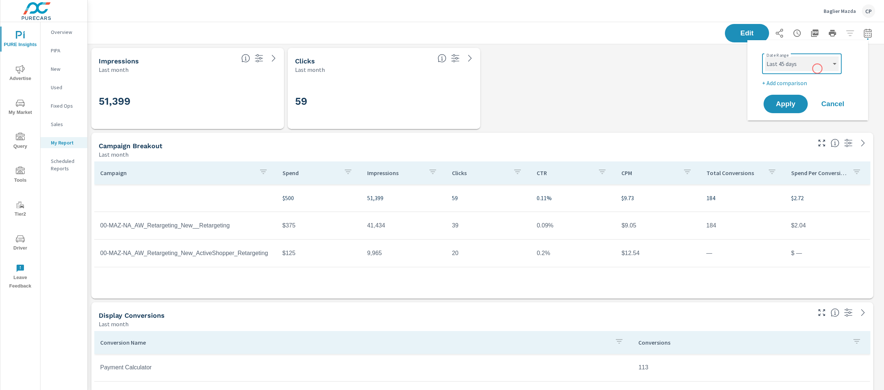
click at [765, 56] on select "Custom Yesterday Last week Last 7 days Last 14 days Last 30 days Last 45 days L…" at bounding box center [802, 63] width 74 height 15
select select "Last 45 days"
click at [784, 101] on span "Apply" at bounding box center [786, 104] width 30 height 7
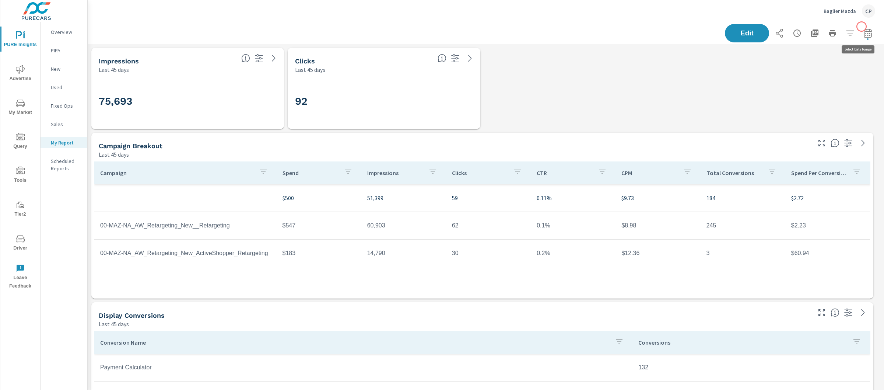
click at [862, 27] on button "button" at bounding box center [868, 33] width 15 height 15
select select "Last 45 days"
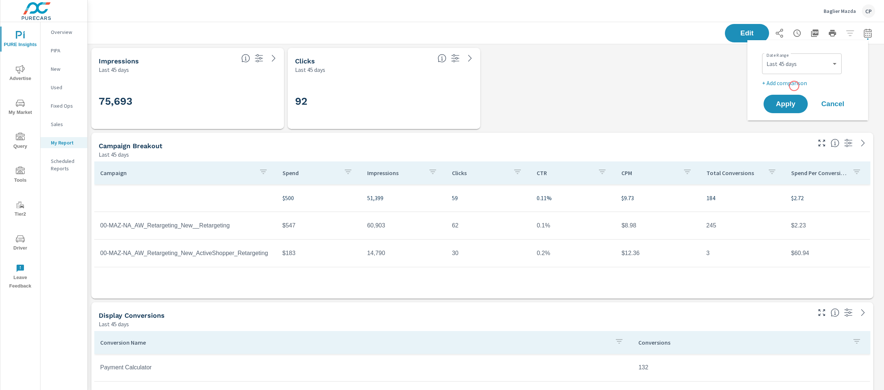
click at [794, 86] on p "+ Add comparison" at bounding box center [809, 82] width 94 height 9
click at [800, 98] on select "Custom Previous period Previous month Previous year" at bounding box center [802, 96] width 74 height 15
click at [765, 89] on select "Custom Previous period Previous month Previous year" at bounding box center [802, 96] width 74 height 15
click at [800, 86] on div "Custom Previous period Previous month Previous year ​" at bounding box center [802, 96] width 80 height 21
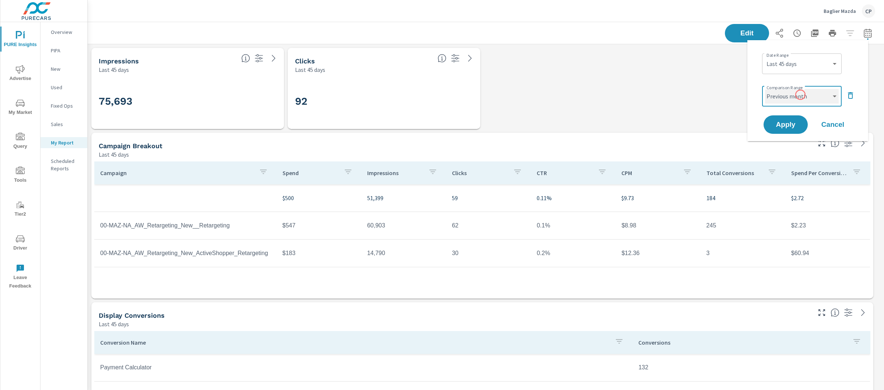
click at [801, 95] on select "Custom Previous period Previous month Previous year" at bounding box center [802, 96] width 74 height 15
click at [765, 89] on select "Custom Previous period Previous month Previous year" at bounding box center [802, 96] width 74 height 15
select select "Previous period"
click at [801, 114] on div "Apply Cancel" at bounding box center [809, 124] width 94 height 21
click at [799, 116] on button "Apply" at bounding box center [786, 124] width 46 height 19
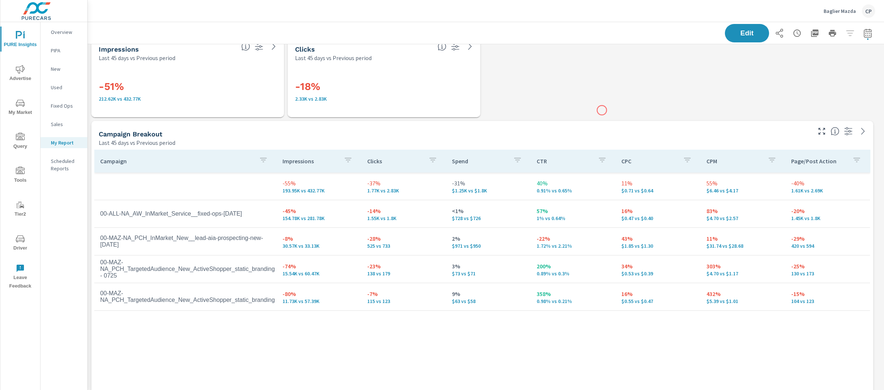
scroll to position [435, 0]
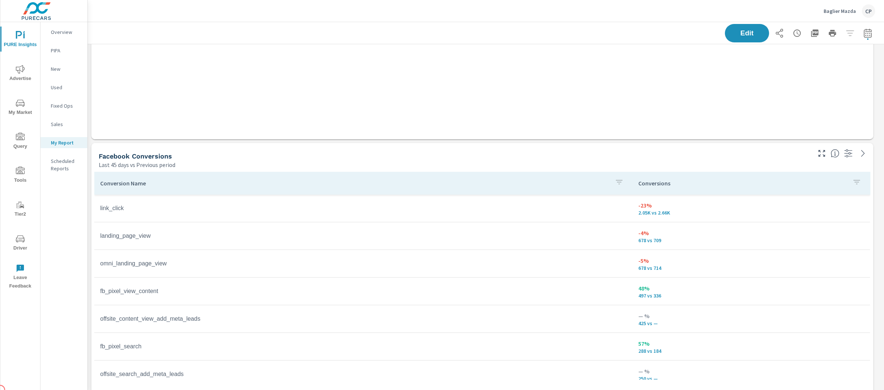
scroll to position [935, 0]
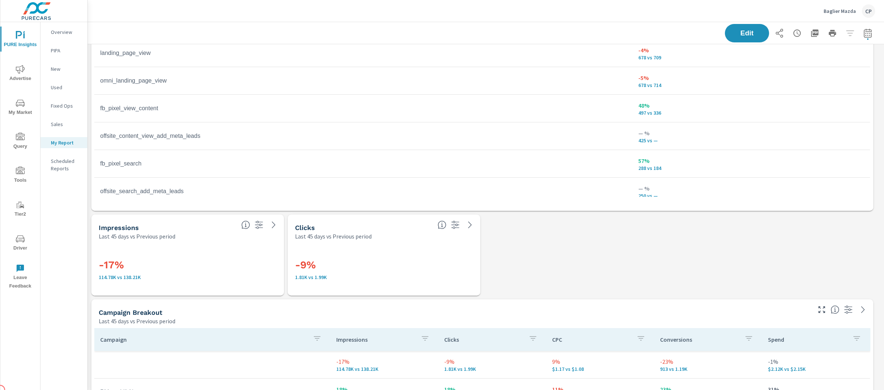
scroll to position [31, 0]
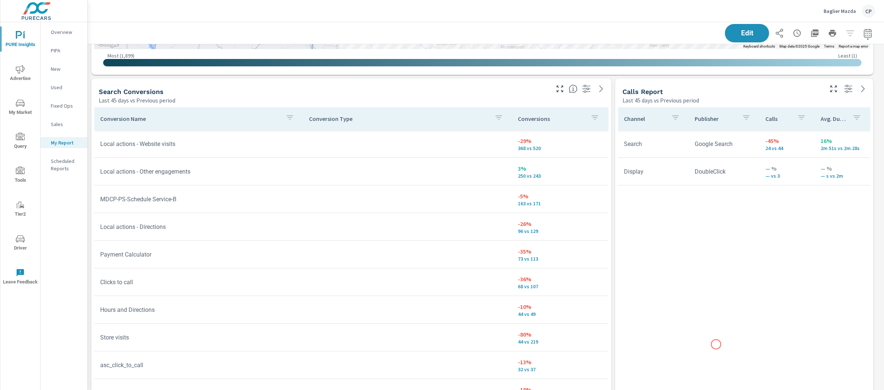
scroll to position [2174, 0]
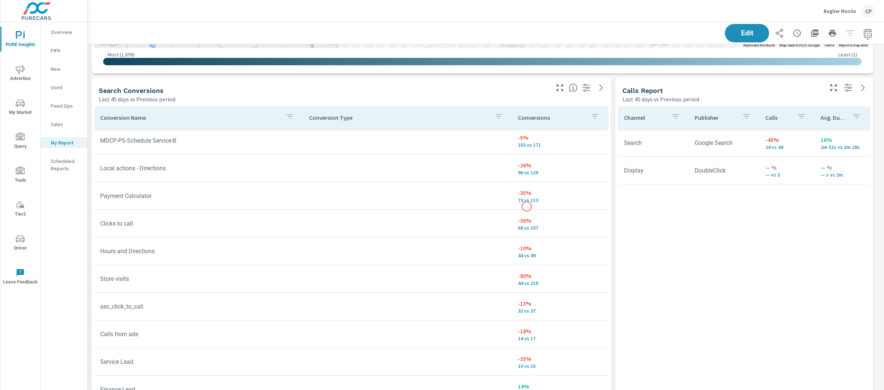
scroll to position [85, 0]
click at [869, 31] on div "Edit" at bounding box center [486, 33] width 797 height 22
click at [864, 30] on icon "button" at bounding box center [868, 33] width 9 height 9
select select "Last 45 days"
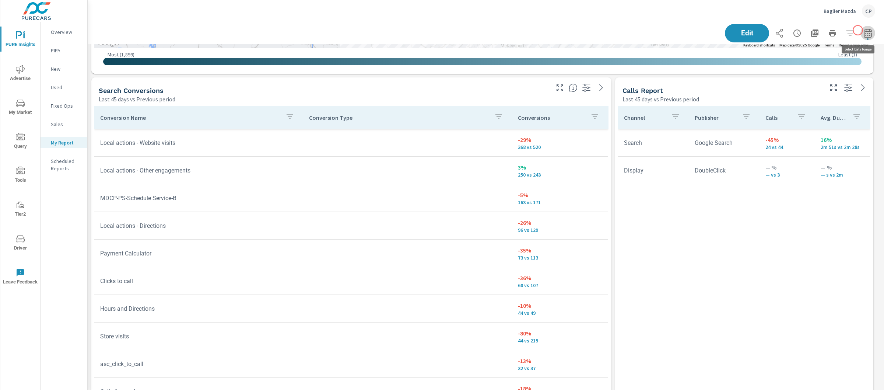
select select "Previous period"
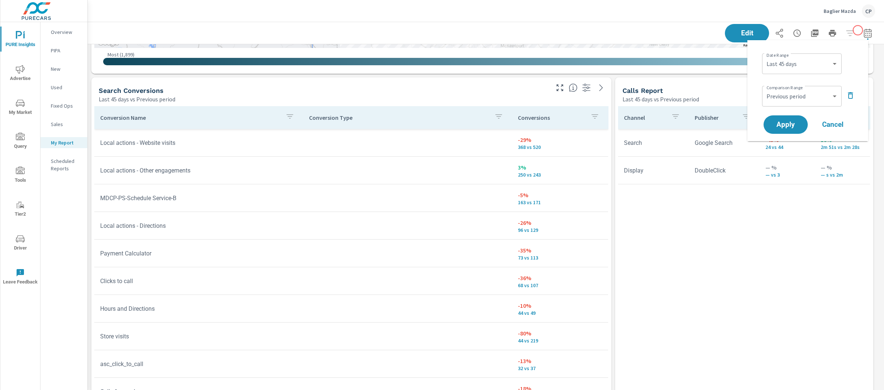
scroll to position [3068, 804]
click at [819, 61] on select "Custom Yesterday Last week Last 7 days Last 14 days Last 30 days Last 45 days L…" at bounding box center [802, 63] width 74 height 15
click at [765, 56] on select "Custom Yesterday Last week Last 7 days Last 14 days Last 30 days Last 45 days L…" at bounding box center [802, 63] width 74 height 15
click at [806, 63] on select "Custom Yesterday Last week Last 7 days Last 14 days Last 30 days Last 45 days L…" at bounding box center [802, 63] width 74 height 15
click at [765, 56] on select "Custom Yesterday Last week Last 7 days Last 14 days Last 30 days Last 45 days L…" at bounding box center [802, 63] width 74 height 15
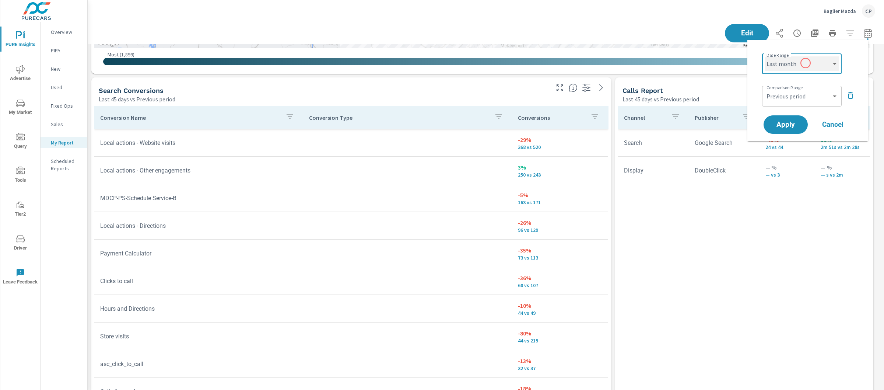
select select "Month to date"
click at [808, 92] on select "Custom Previous period Previous month Previous year" at bounding box center [802, 96] width 74 height 15
click at [765, 89] on select "Custom Previous period Previous month Previous year" at bounding box center [802, 96] width 74 height 15
select select "Previous month"
click at [789, 123] on span "Apply" at bounding box center [786, 124] width 30 height 7
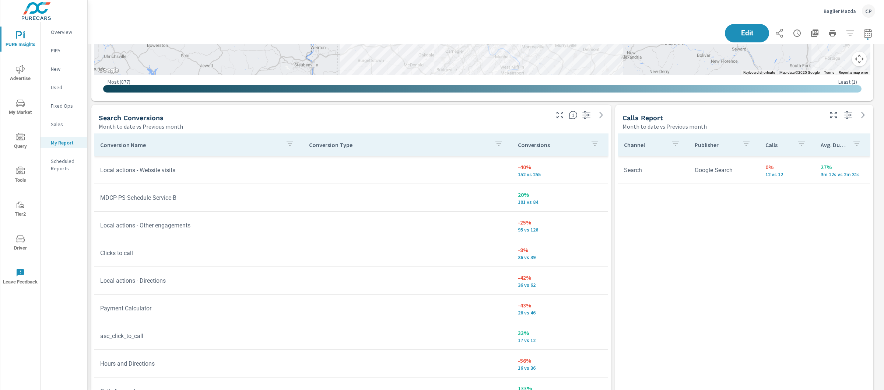
scroll to position [39, 0]
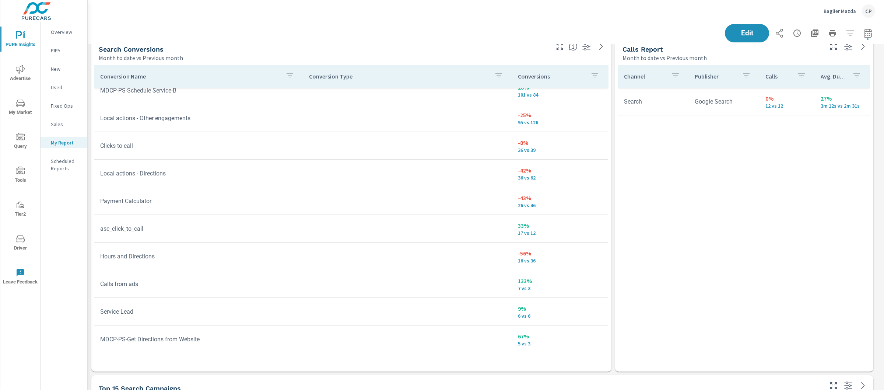
scroll to position [2213, 0]
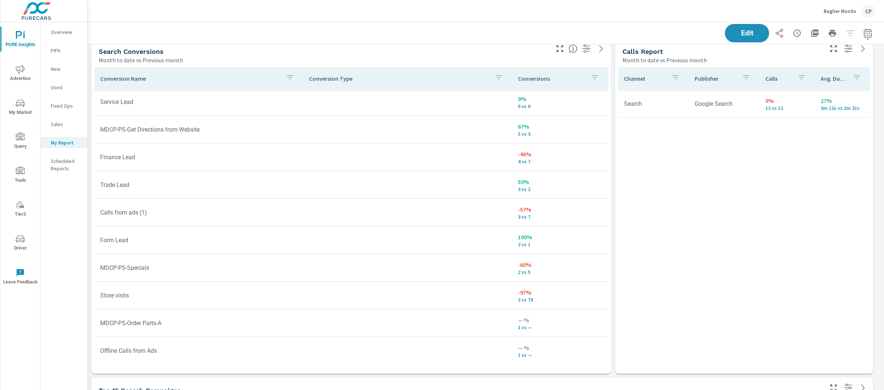
scroll to position [292, 0]
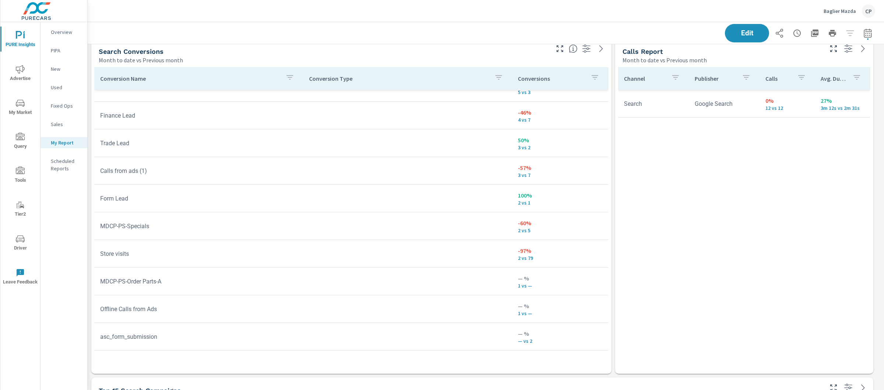
scroll to position [144, 0]
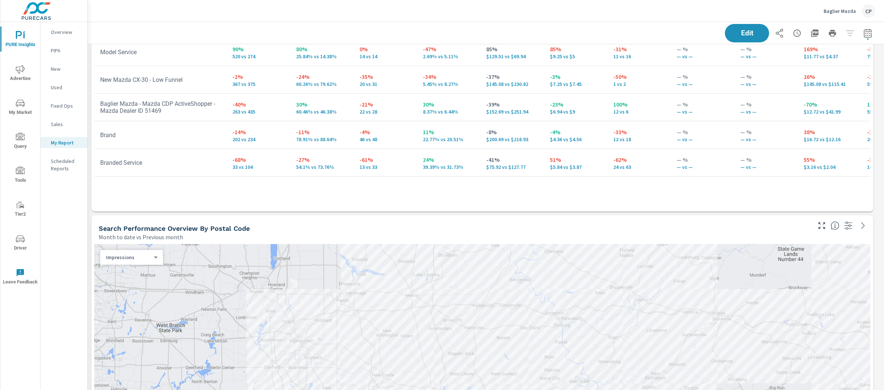
scroll to position [1465, 0]
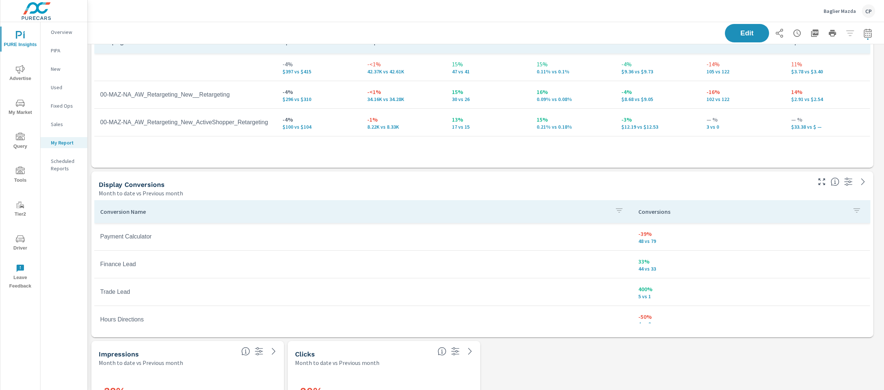
scroll to position [133, 0]
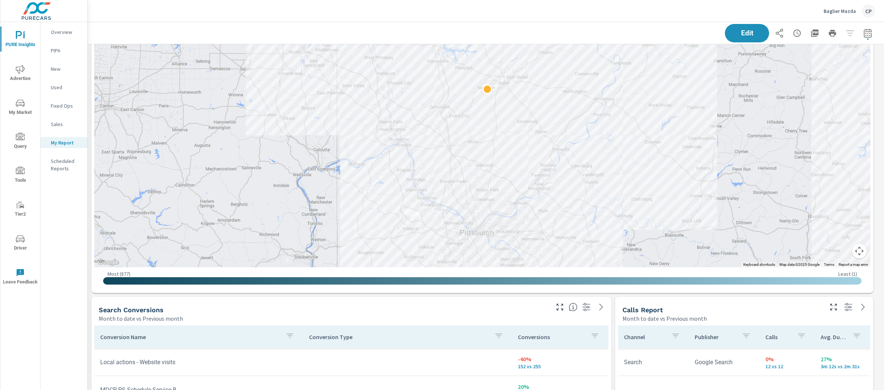
scroll to position [1708, 0]
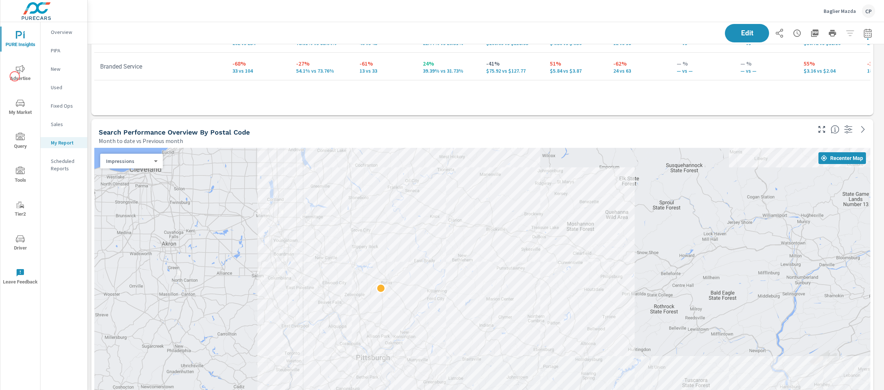
click at [15, 76] on span "Advertise" at bounding box center [20, 74] width 35 height 18
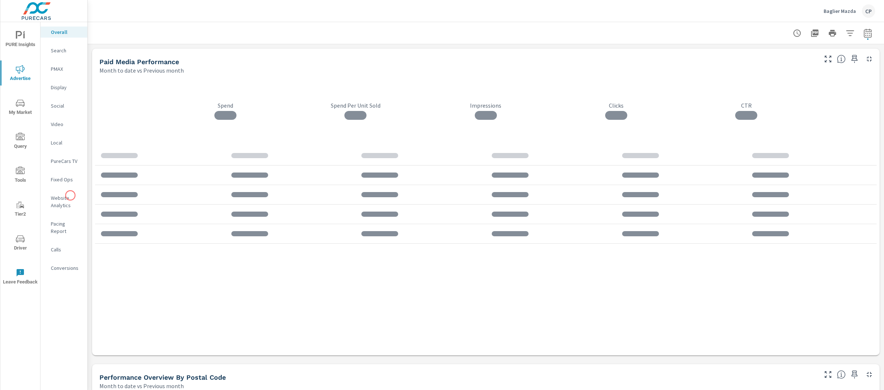
click at [70, 195] on p "Website Analytics" at bounding box center [66, 201] width 31 height 15
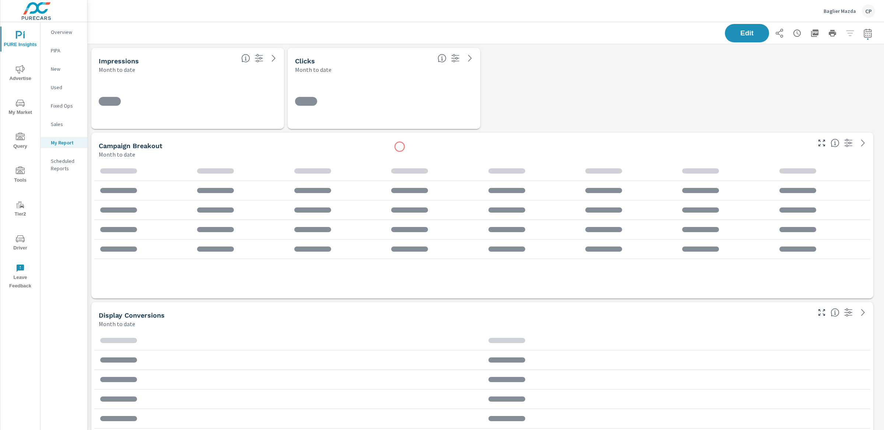
scroll to position [3068, 804]
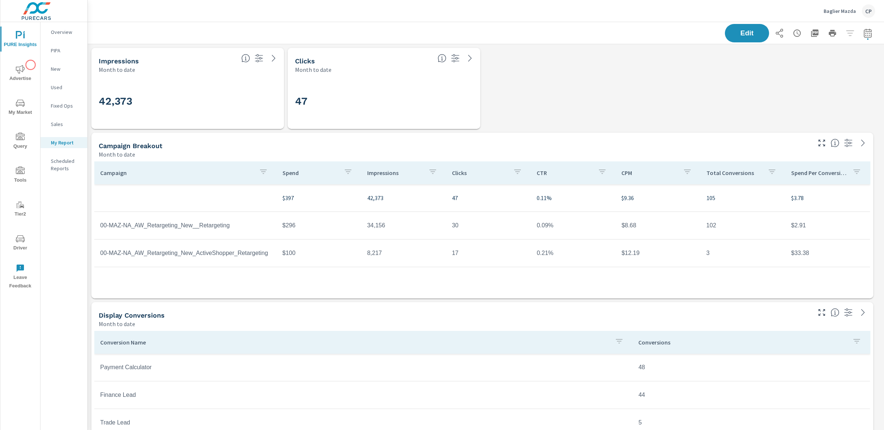
click at [23, 67] on icon "nav menu" at bounding box center [20, 69] width 9 height 9
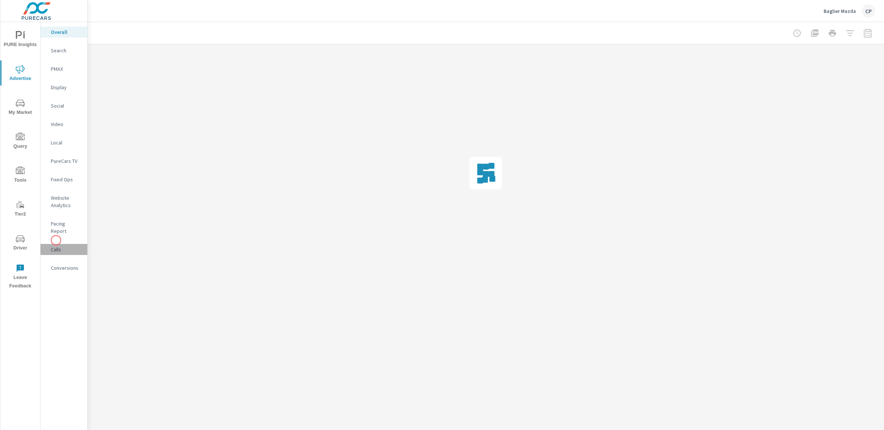
click at [56, 246] on p "Calls" at bounding box center [66, 249] width 31 height 7
click at [869, 34] on div at bounding box center [832, 33] width 85 height 15
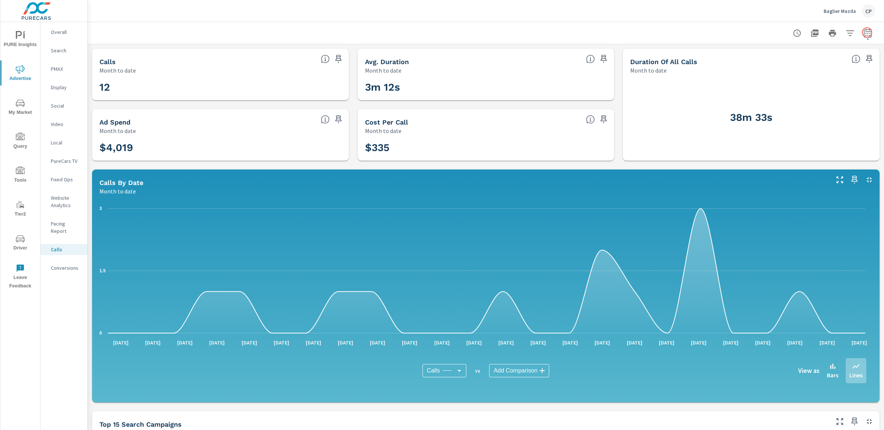
click at [864, 31] on icon "button" at bounding box center [868, 32] width 8 height 9
click at [812, 69] on select "Custom [DATE] Last week Last 7 days Last 14 days Last 30 days Last 45 days Last…" at bounding box center [802, 63] width 74 height 15
click at [765, 56] on select "Custom [DATE] Last week Last 7 days Last 14 days Last 30 days Last 45 days Last…" at bounding box center [802, 63] width 74 height 15
select select "Last 90 days"
click at [797, 85] on p "+ Add comparison" at bounding box center [809, 82] width 94 height 9
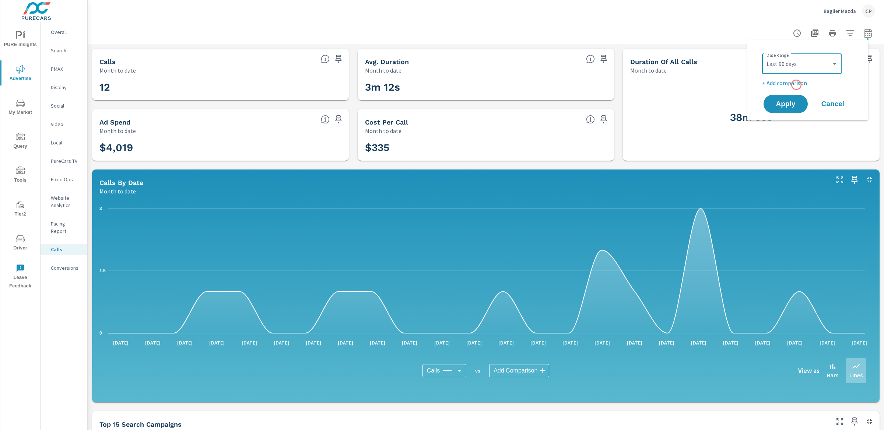
select select "Previous period"
click at [798, 92] on select "Custom Previous period Previous month Previous year" at bounding box center [802, 96] width 74 height 15
click at [765, 89] on select "Custom Previous period Previous month Previous year" at bounding box center [802, 96] width 74 height 15
click at [798, 119] on button "Apply" at bounding box center [786, 124] width 46 height 19
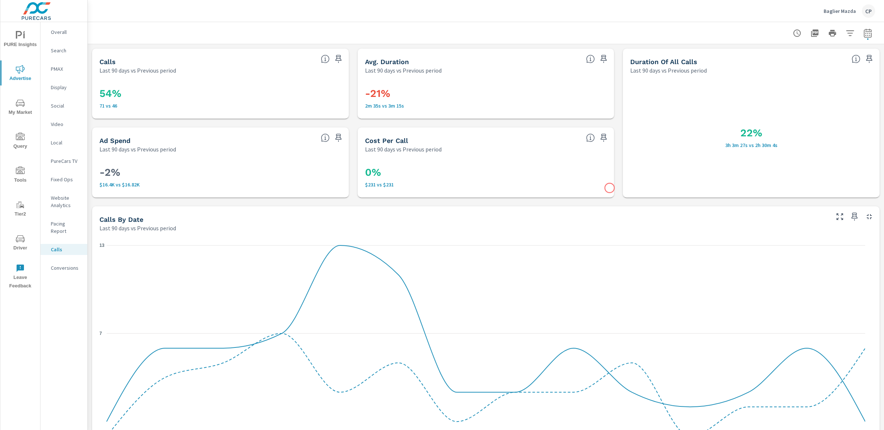
scroll to position [295, 0]
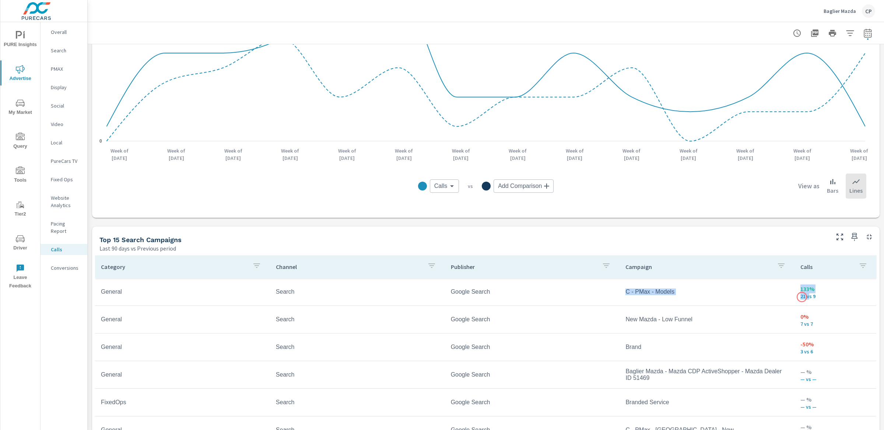
drag, startPoint x: 615, startPoint y: 288, endPoint x: 802, endPoint y: 297, distance: 187.8
click at [802, 297] on tr "General Search Google Search C - PMax - Models 133% 21 vs 9" at bounding box center [485, 292] width 781 height 28
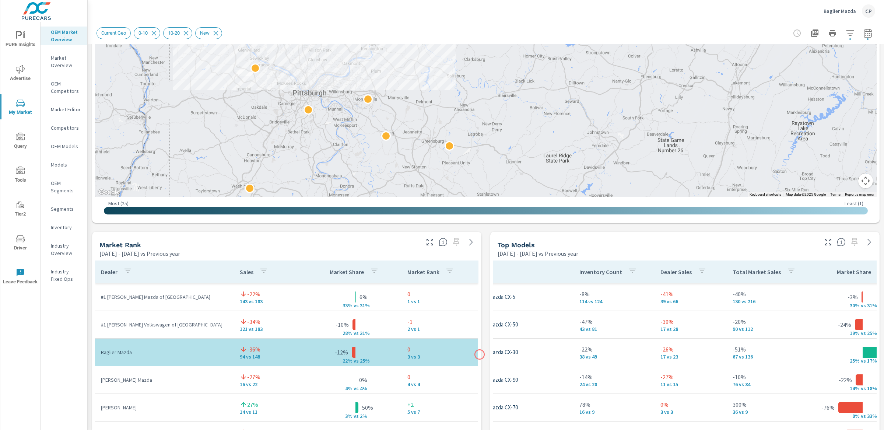
scroll to position [291, 0]
